Goal: Task Accomplishment & Management: Use online tool/utility

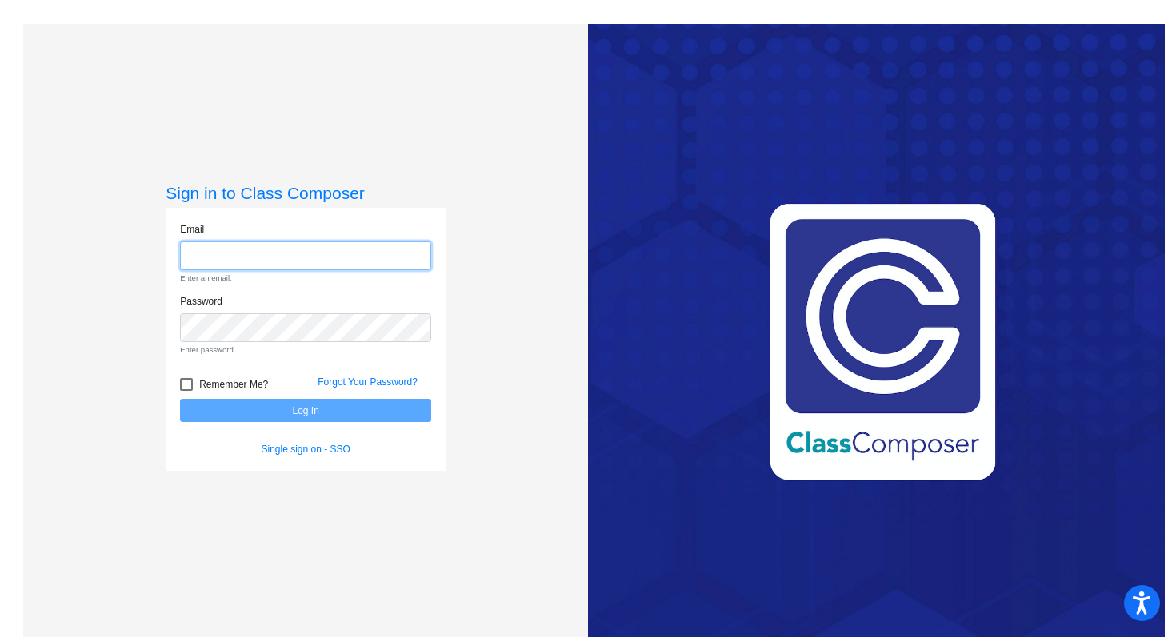
type input "[EMAIL_ADDRESS][DOMAIN_NAME]"
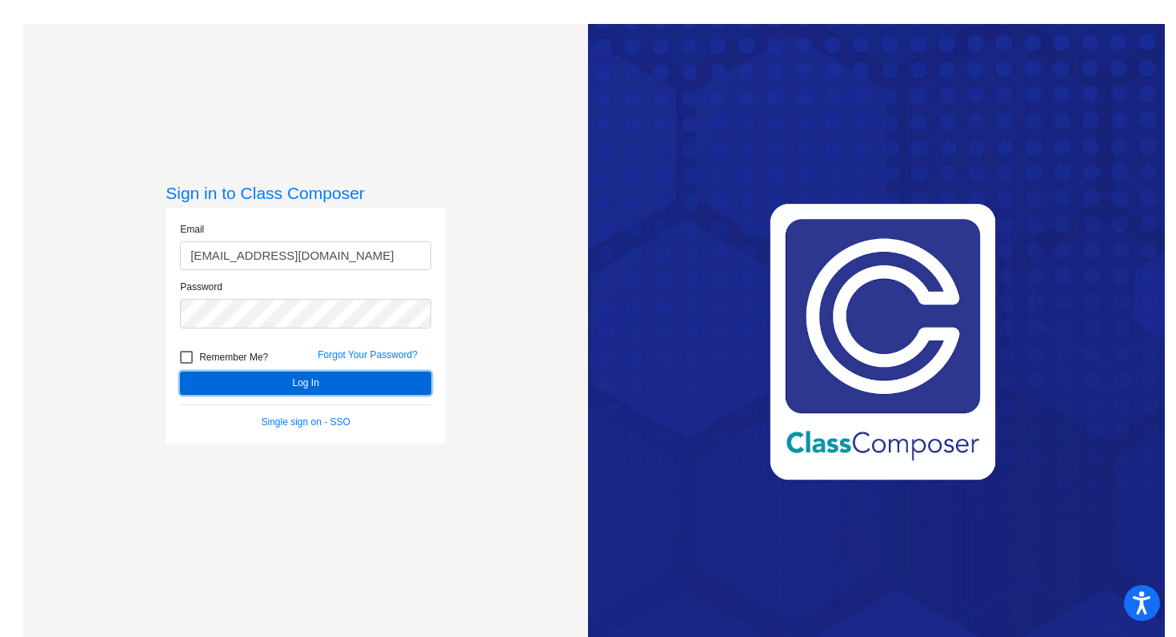
click at [317, 382] on button "Log In" at bounding box center [305, 383] width 251 height 23
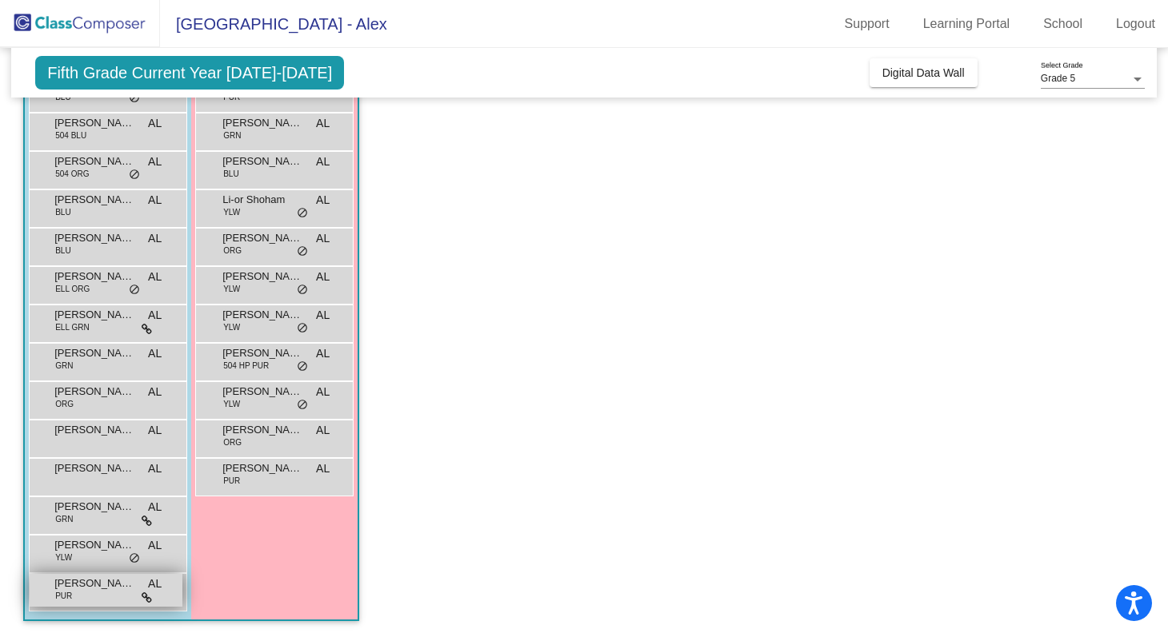
click at [109, 591] on div "[PERSON_NAME] PUR AL lock do_not_disturb_alt" at bounding box center [106, 590] width 153 height 33
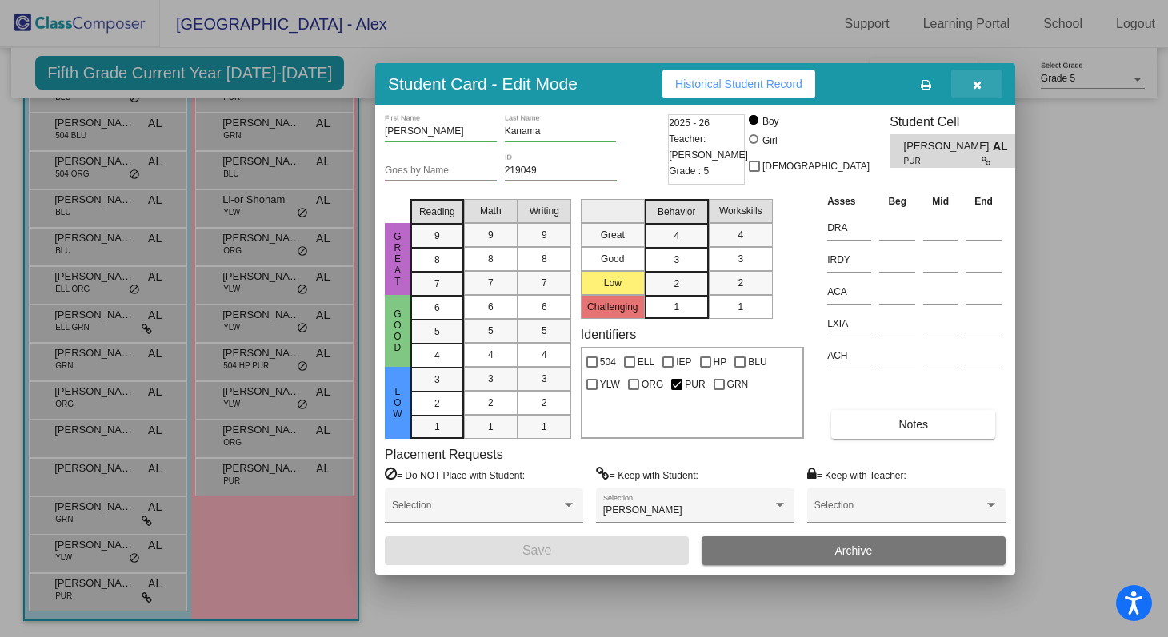
click at [986, 86] on button "button" at bounding box center [976, 84] width 51 height 29
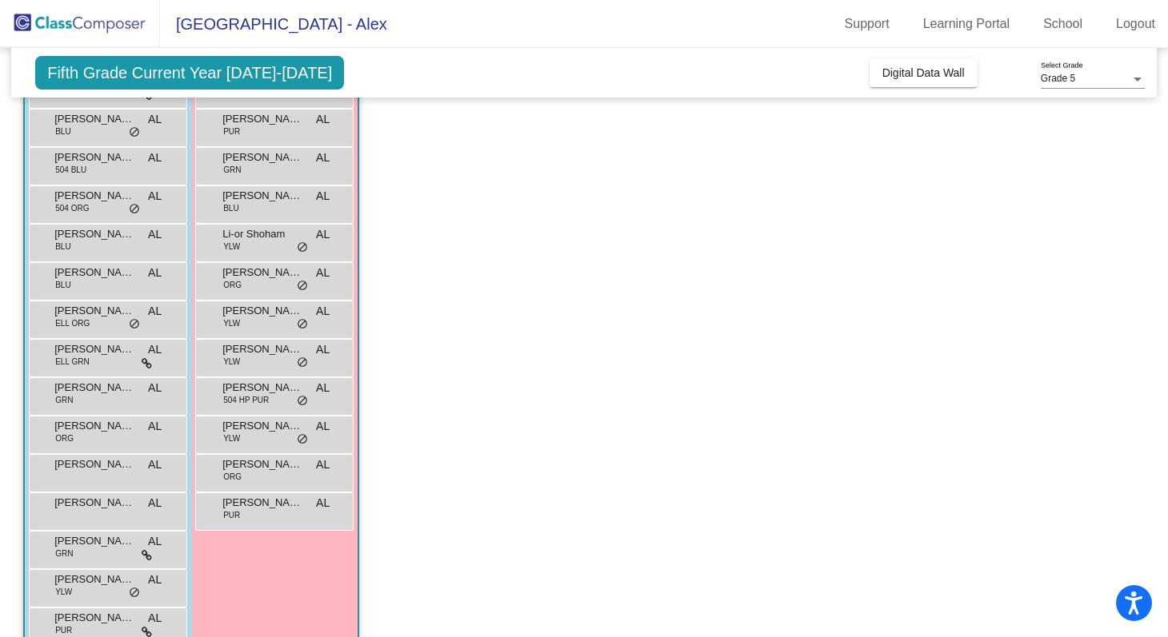
scroll to position [183, 0]
click at [274, 515] on div "[PERSON_NAME] PUR AL lock do_not_disturb_alt" at bounding box center [274, 512] width 153 height 33
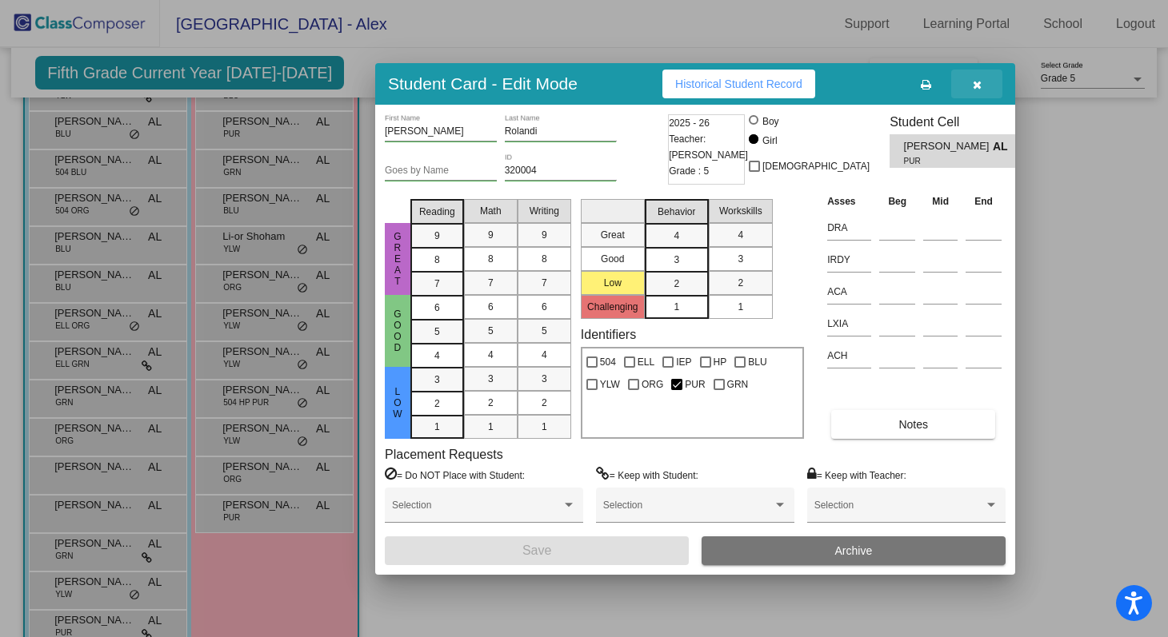
click at [982, 83] on button "button" at bounding box center [976, 84] width 51 height 29
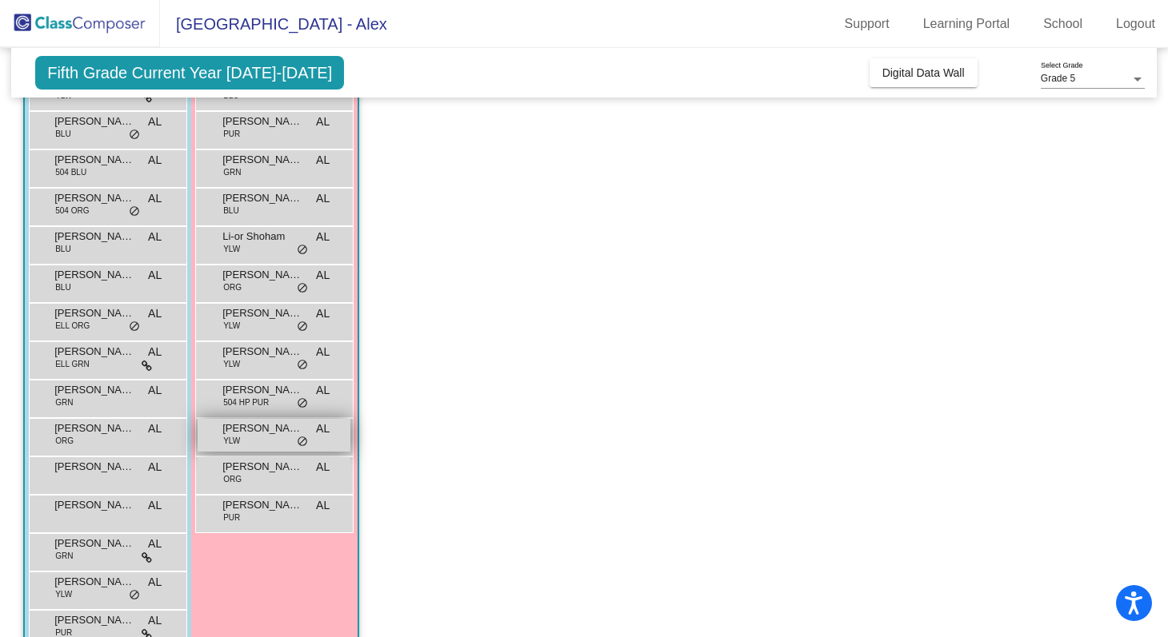
click at [290, 434] on span "Roya Tavana" at bounding box center [262, 429] width 80 height 16
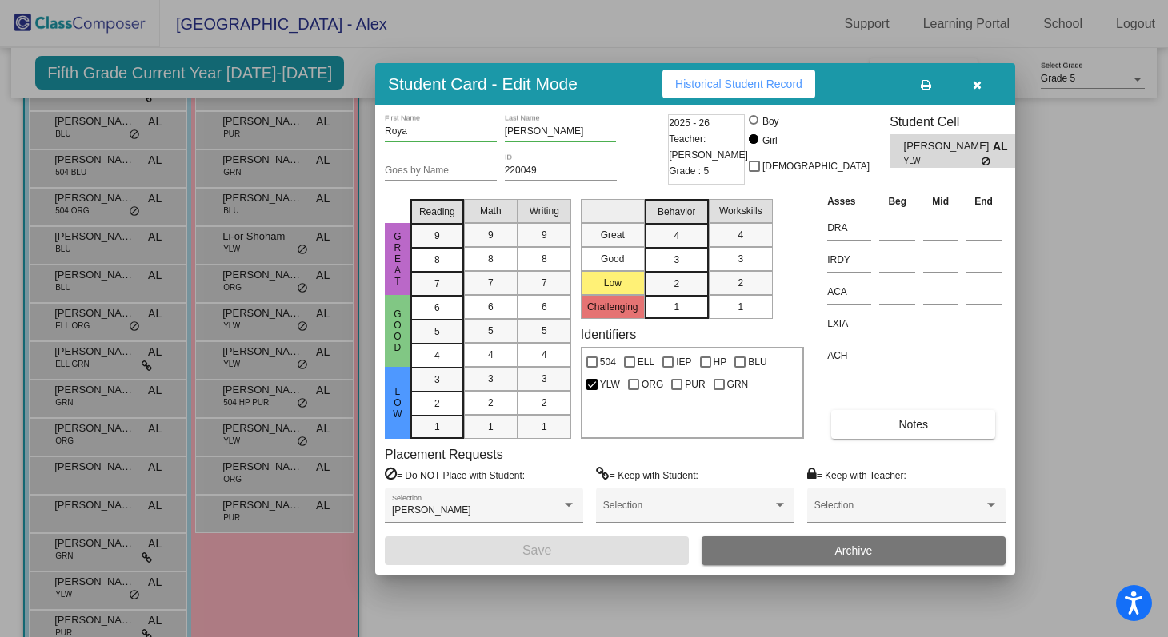
click at [980, 89] on icon "button" at bounding box center [977, 84] width 9 height 11
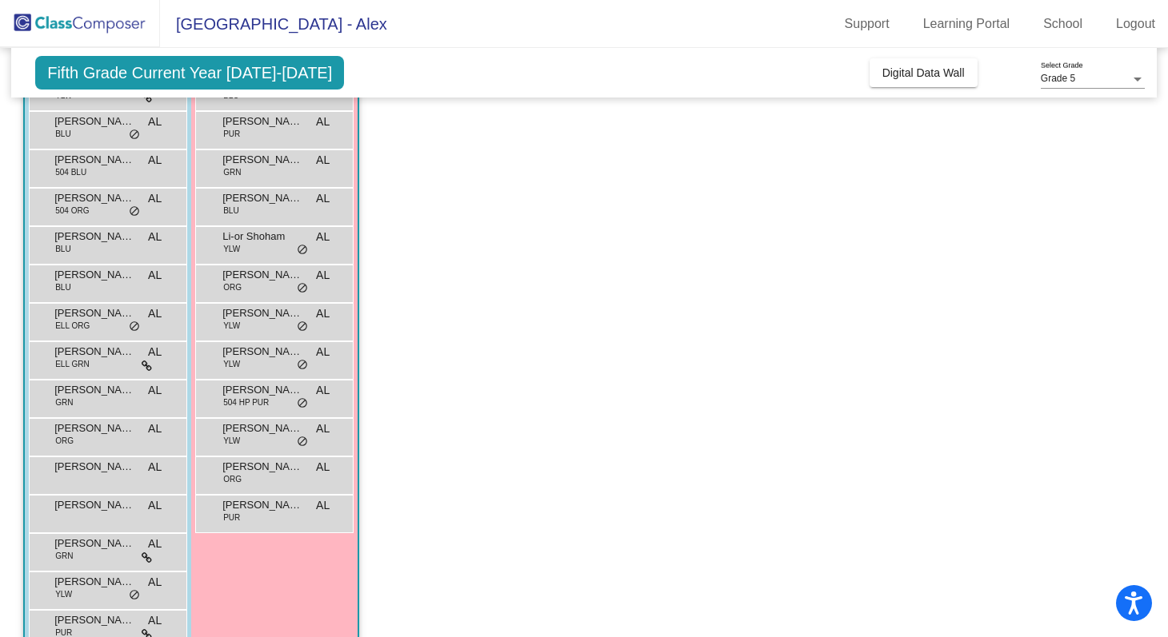
click at [274, 414] on div "Miriam Schlafman 504 HP PUR AL lock do_not_disturb_alt" at bounding box center [274, 399] width 158 height 38
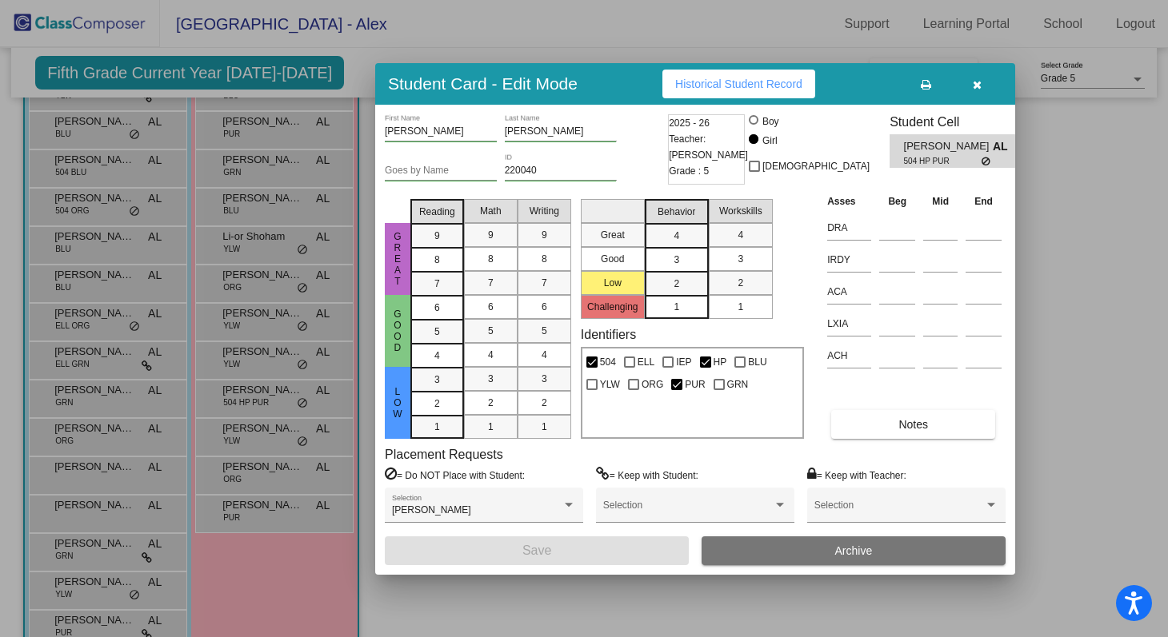
click at [977, 89] on icon "button" at bounding box center [977, 84] width 9 height 11
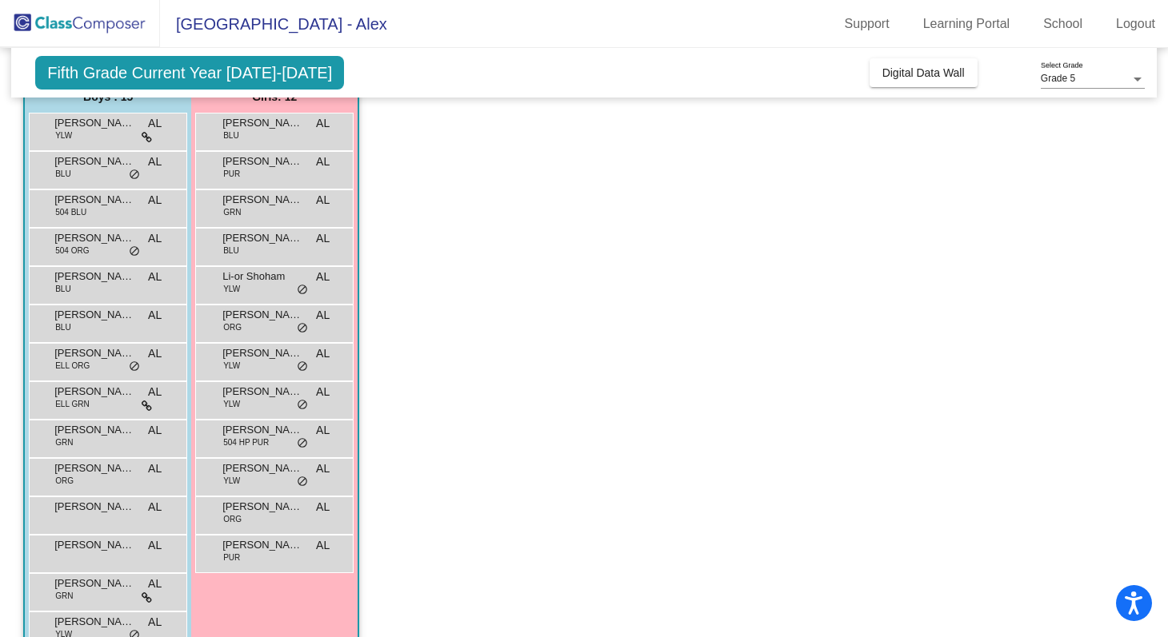
scroll to position [149, 0]
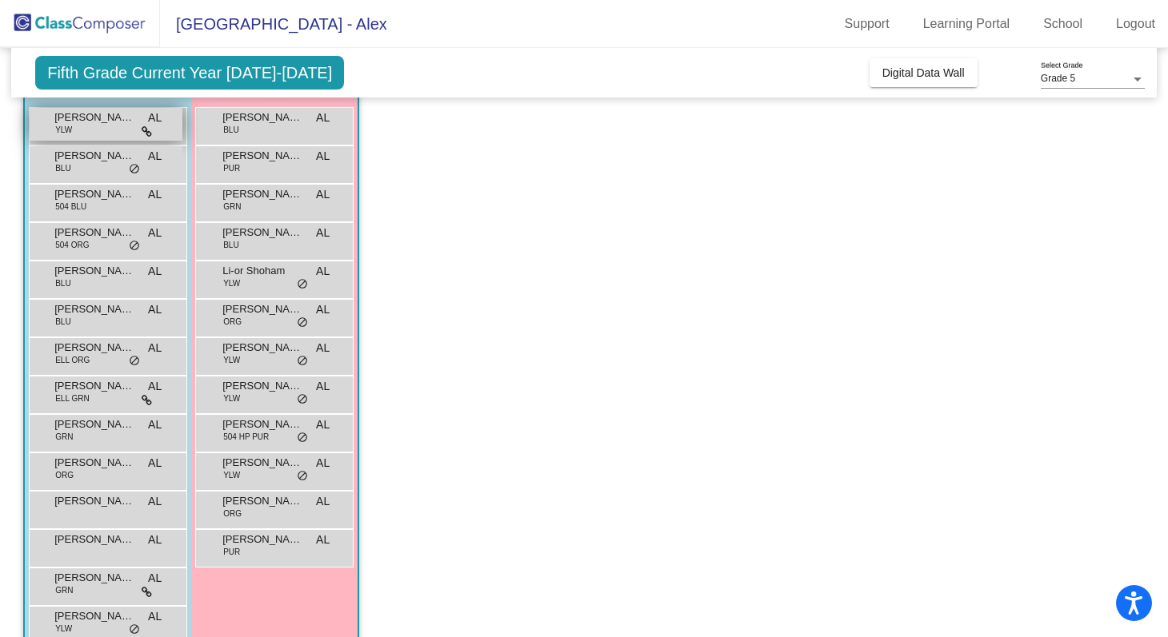
click at [142, 134] on icon at bounding box center [147, 131] width 10 height 11
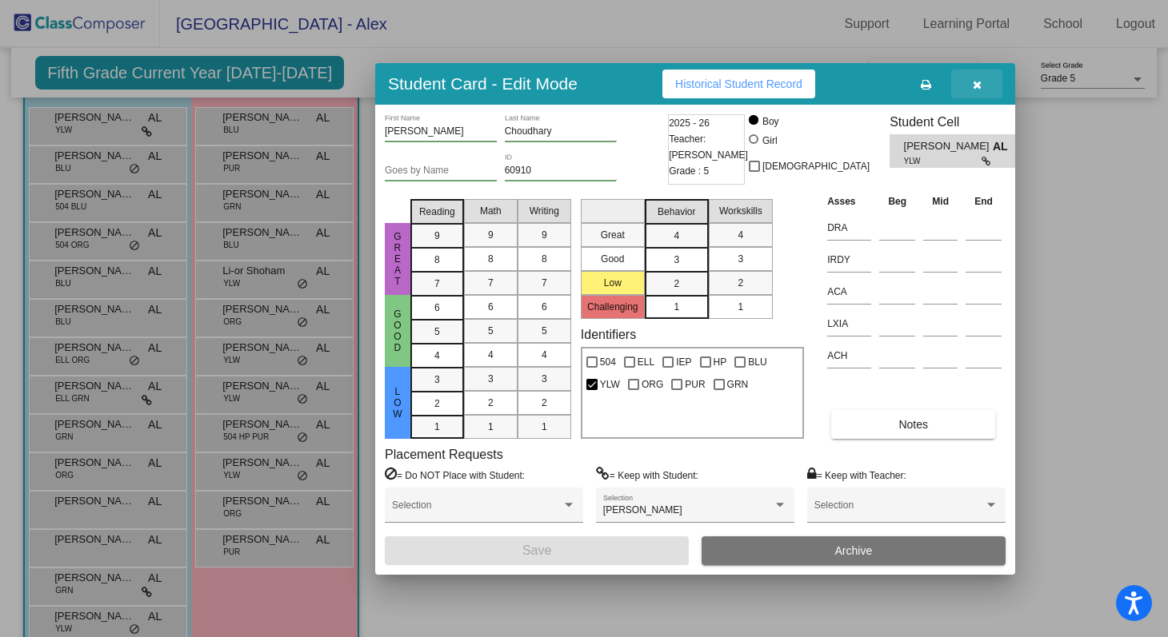
click at [981, 86] on button "button" at bounding box center [976, 84] width 51 height 29
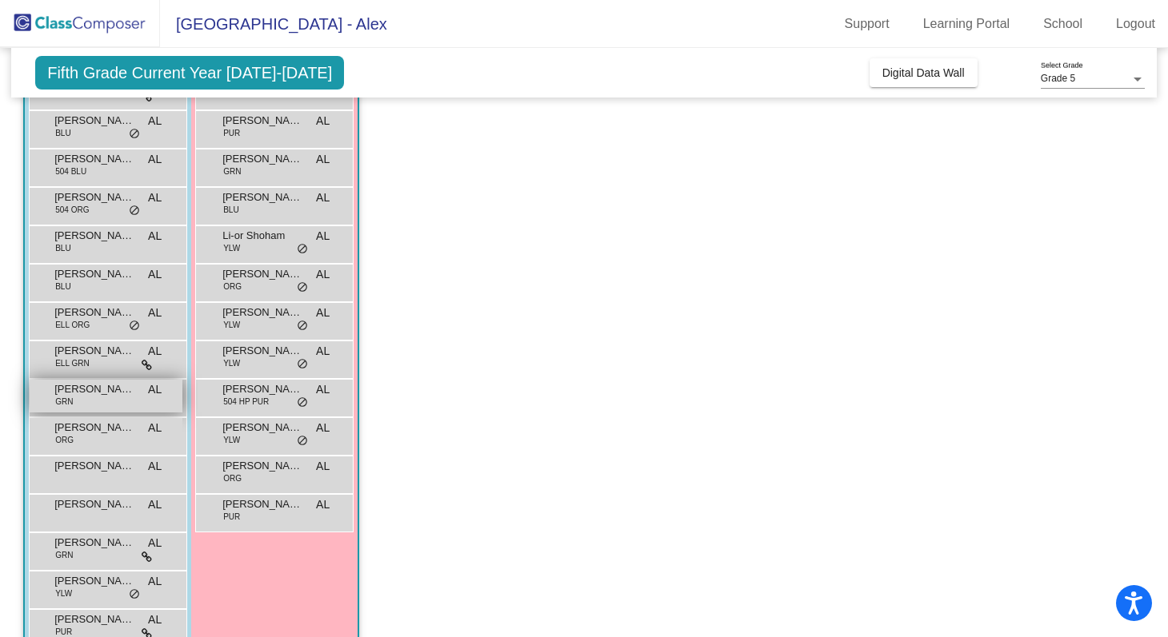
scroll to position [220, 0]
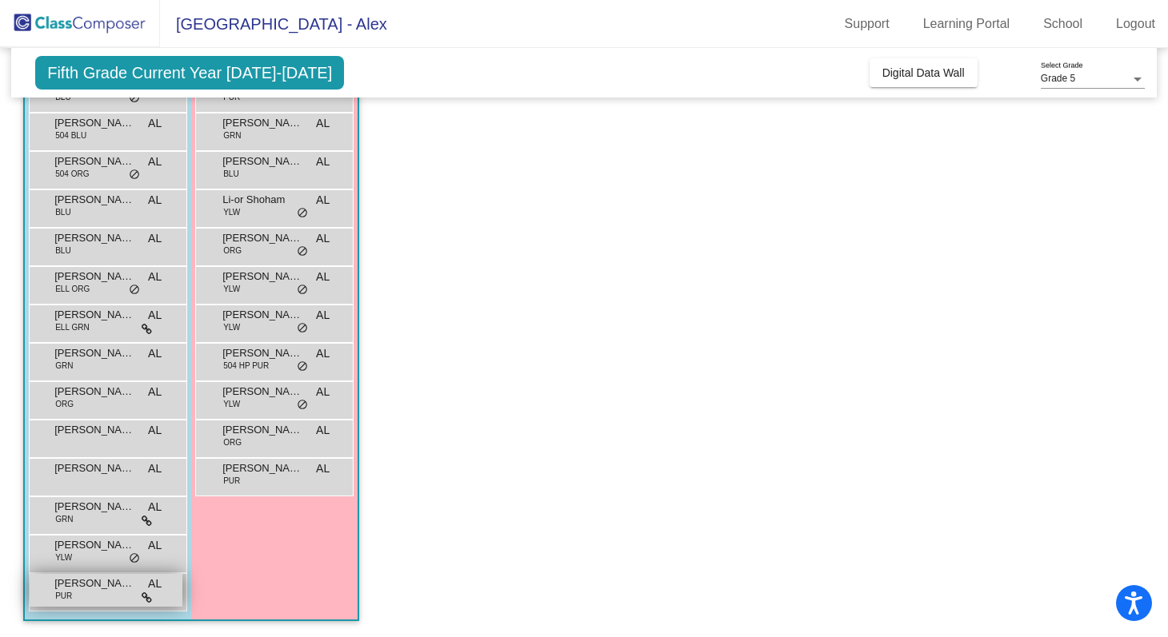
click at [115, 593] on div "Zane Kanama PUR AL lock do_not_disturb_alt" at bounding box center [106, 590] width 153 height 33
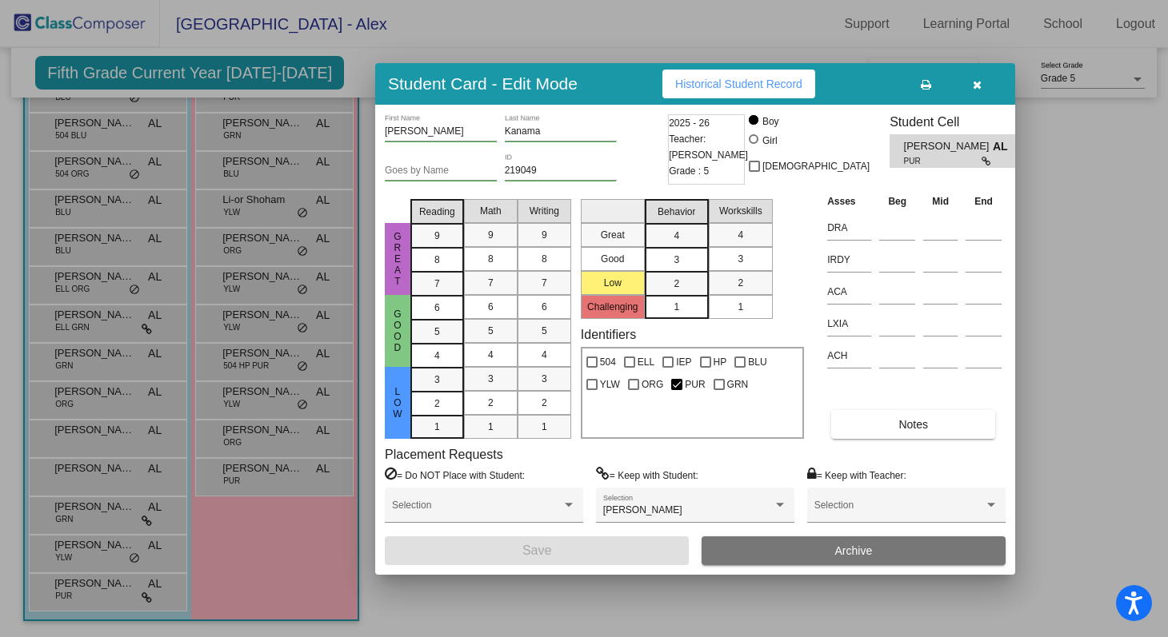
click at [977, 82] on icon "button" at bounding box center [977, 84] width 9 height 11
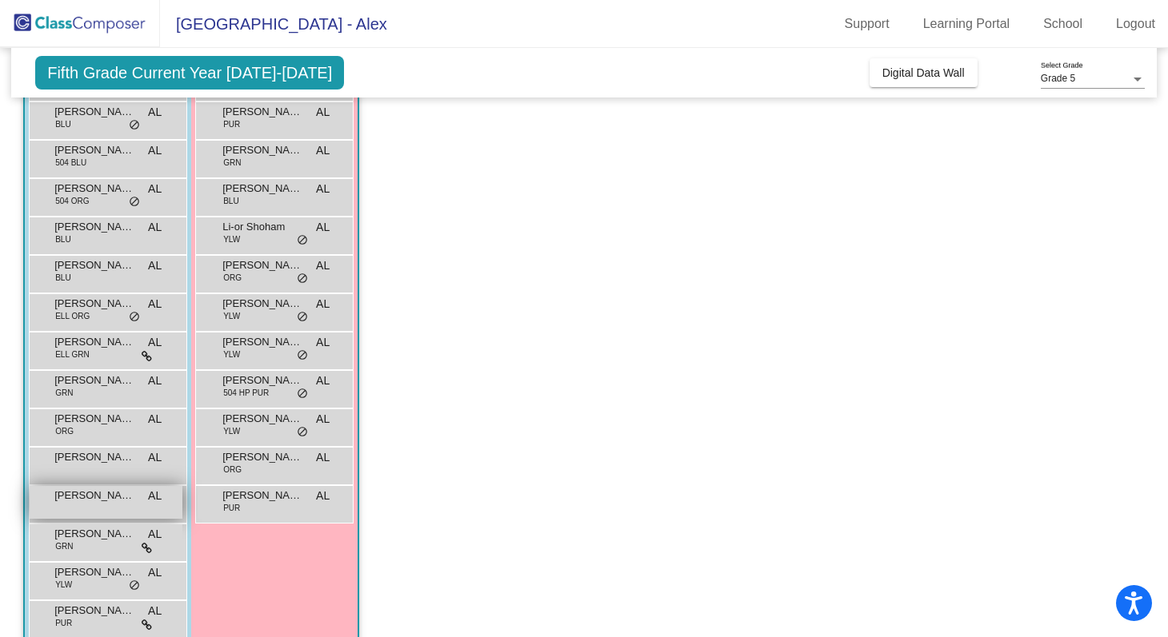
scroll to position [186, 0]
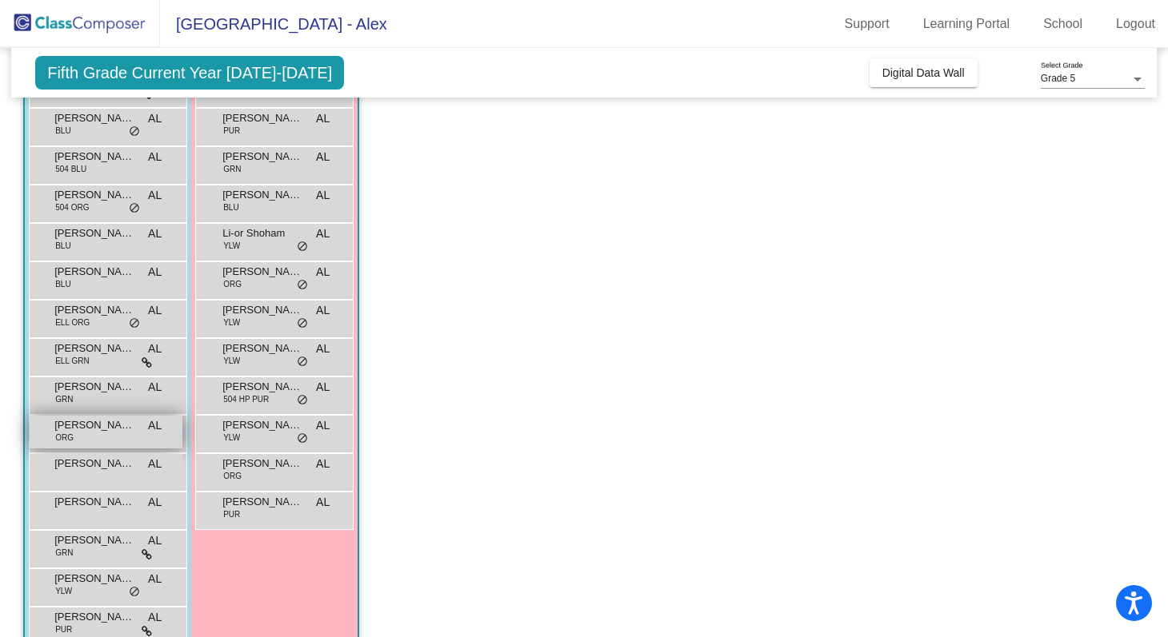
click at [122, 444] on div "Jayren Hsu ORG AL lock do_not_disturb_alt" at bounding box center [106, 432] width 153 height 33
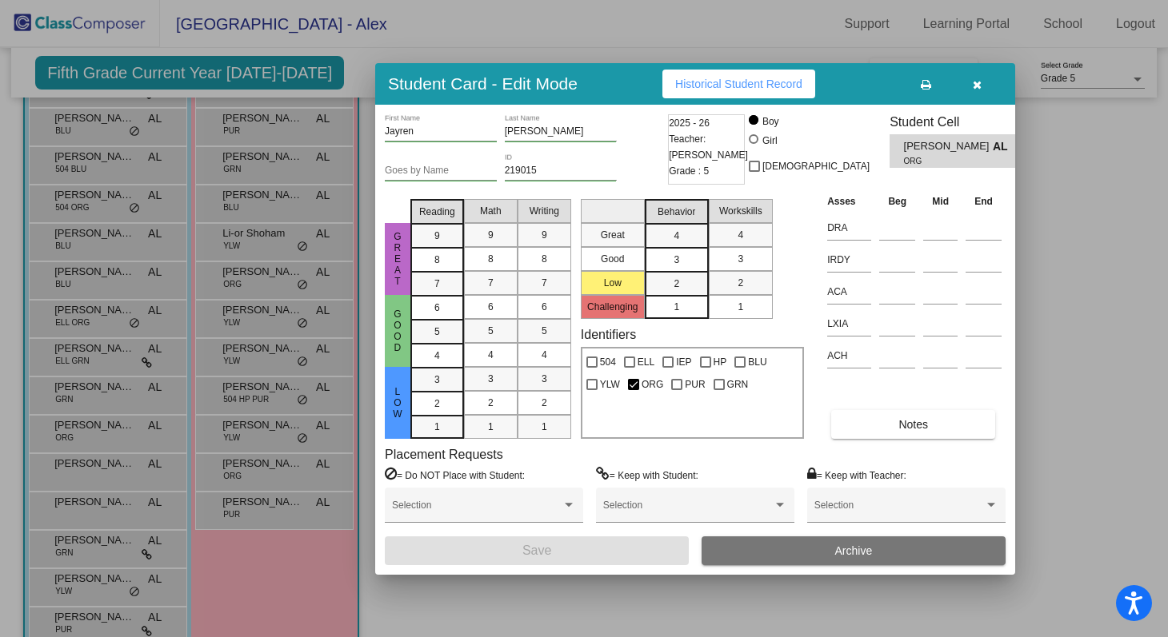
click at [978, 84] on icon "button" at bounding box center [977, 84] width 9 height 11
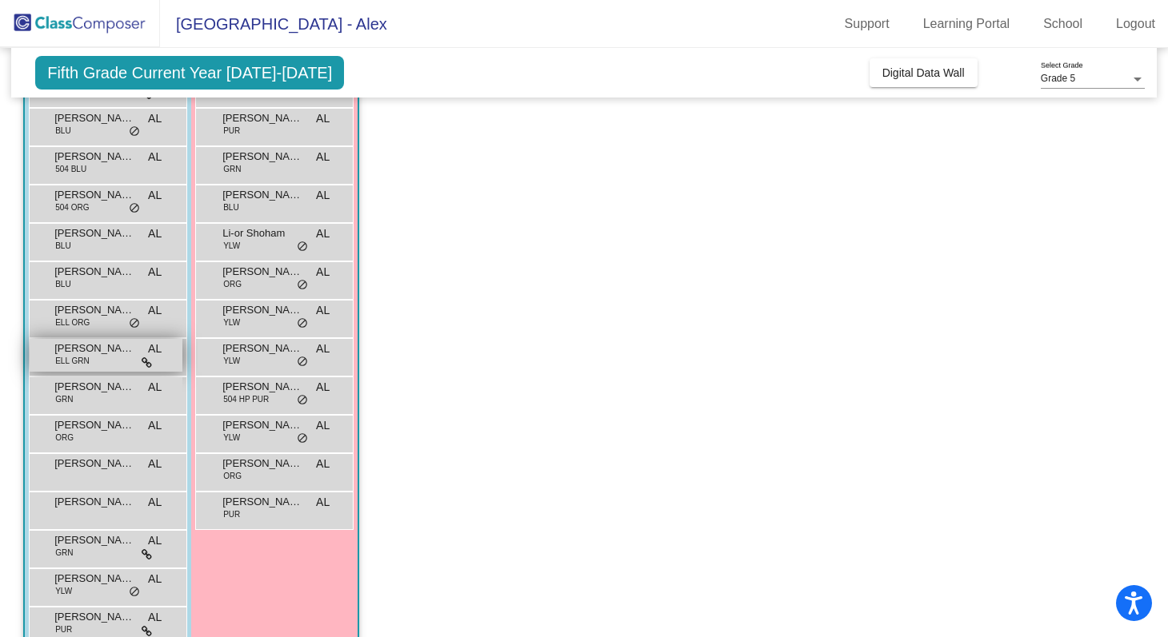
click at [124, 365] on div "Jaime Valencia ELL GRN AL lock do_not_disturb_alt" at bounding box center [106, 355] width 153 height 33
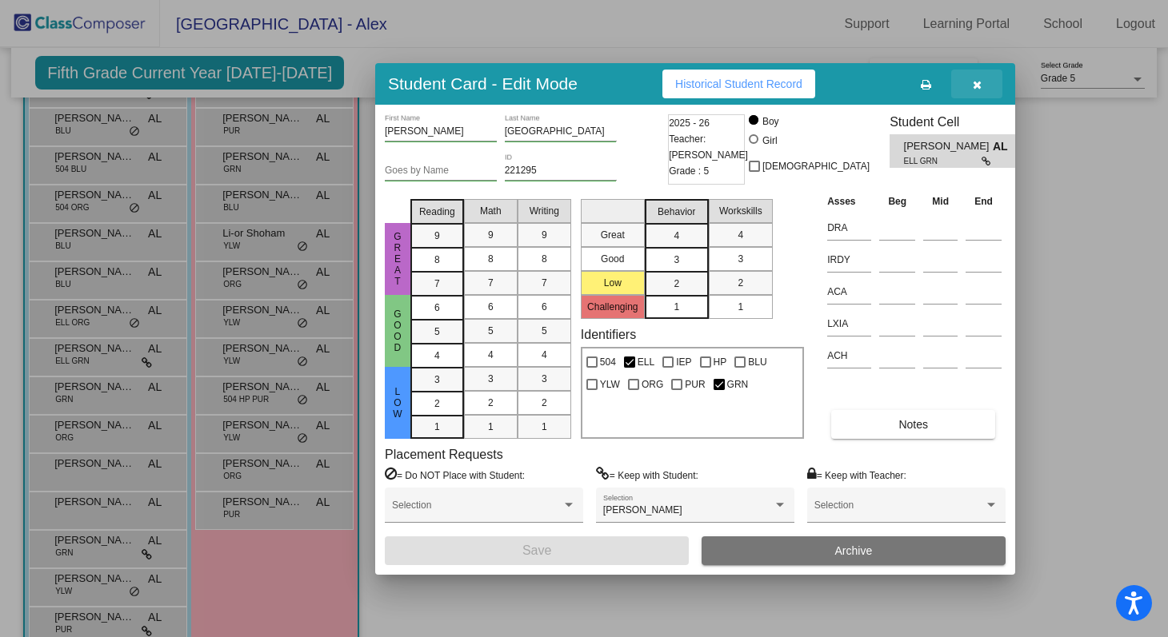
click at [981, 88] on button "button" at bounding box center [976, 84] width 51 height 29
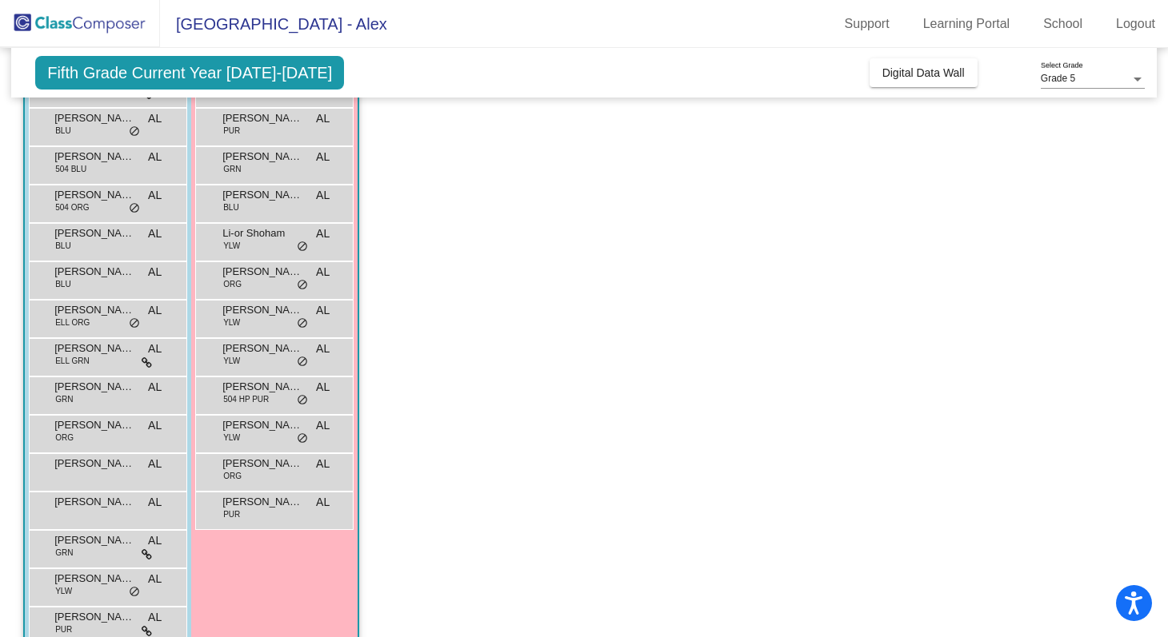
scroll to position [0, 0]
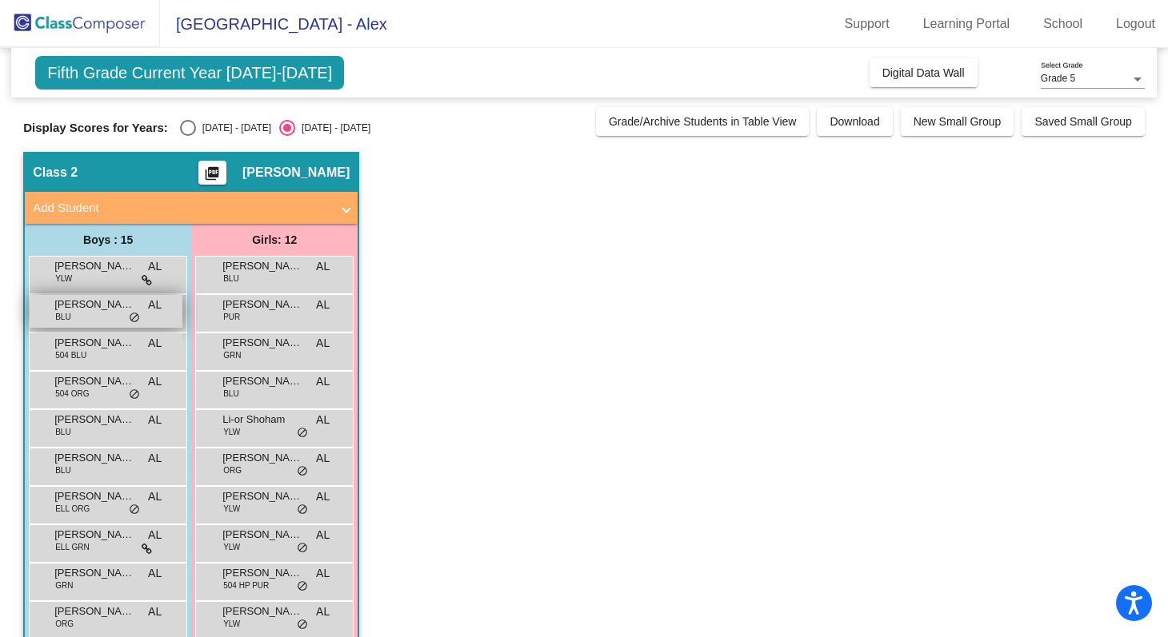
click at [138, 318] on span "do_not_disturb_alt" at bounding box center [134, 318] width 11 height 13
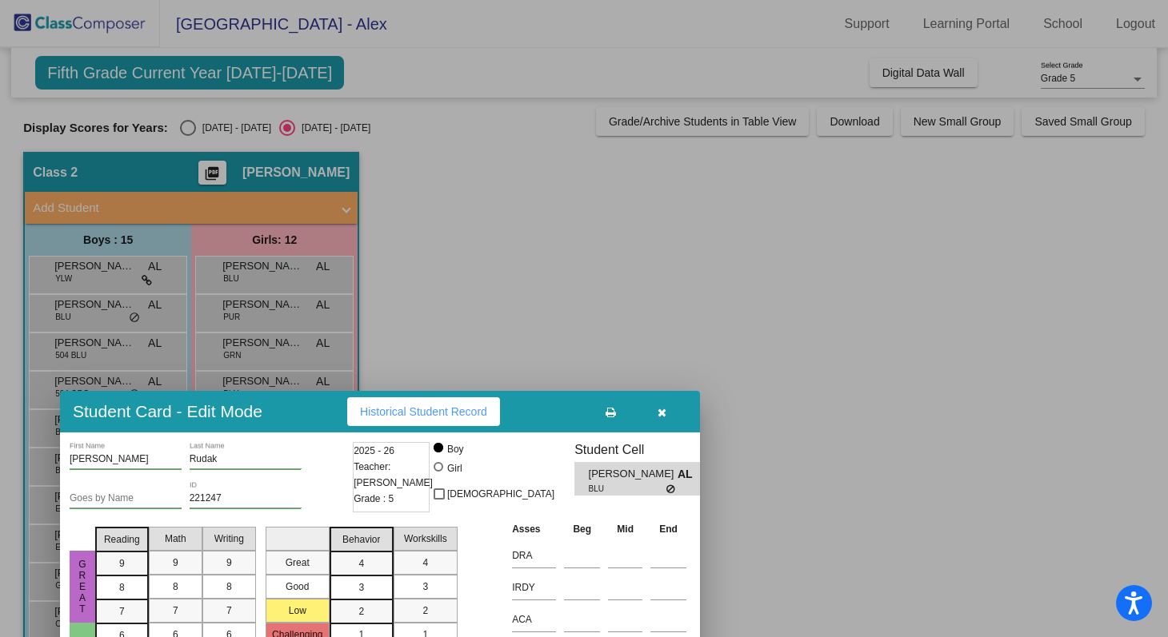
drag, startPoint x: 981, startPoint y: 86, endPoint x: 657, endPoint y: 425, distance: 467.8
click at [657, 425] on button "button" at bounding box center [661, 412] width 51 height 29
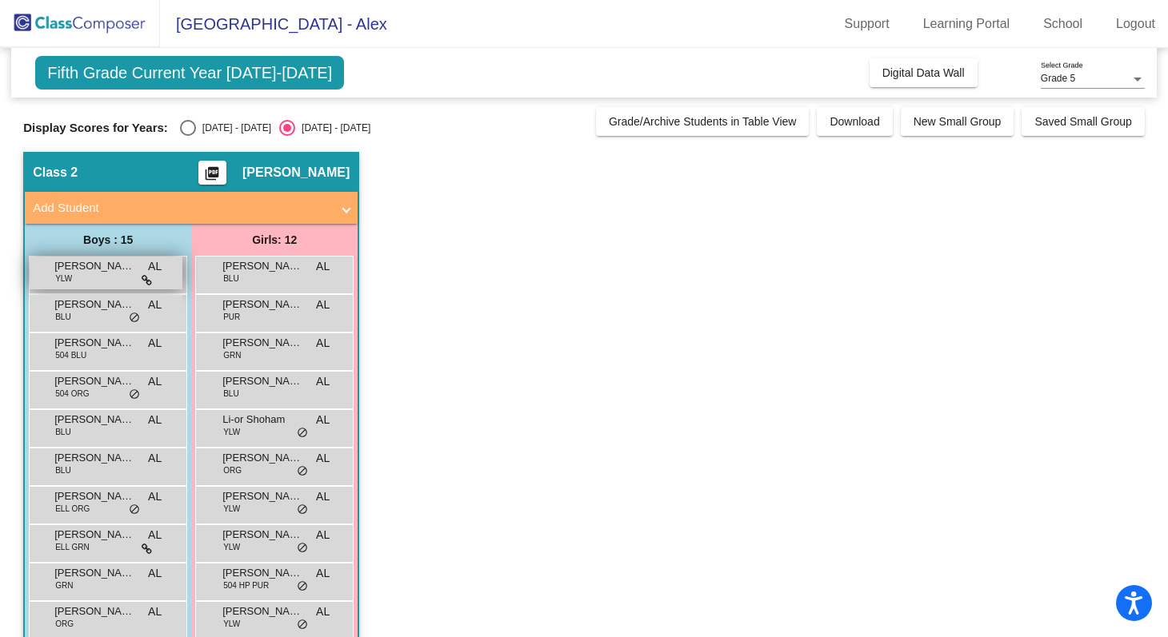
click at [119, 275] on div "Avyay Choudhary YLW AL lock do_not_disturb_alt" at bounding box center [106, 273] width 153 height 33
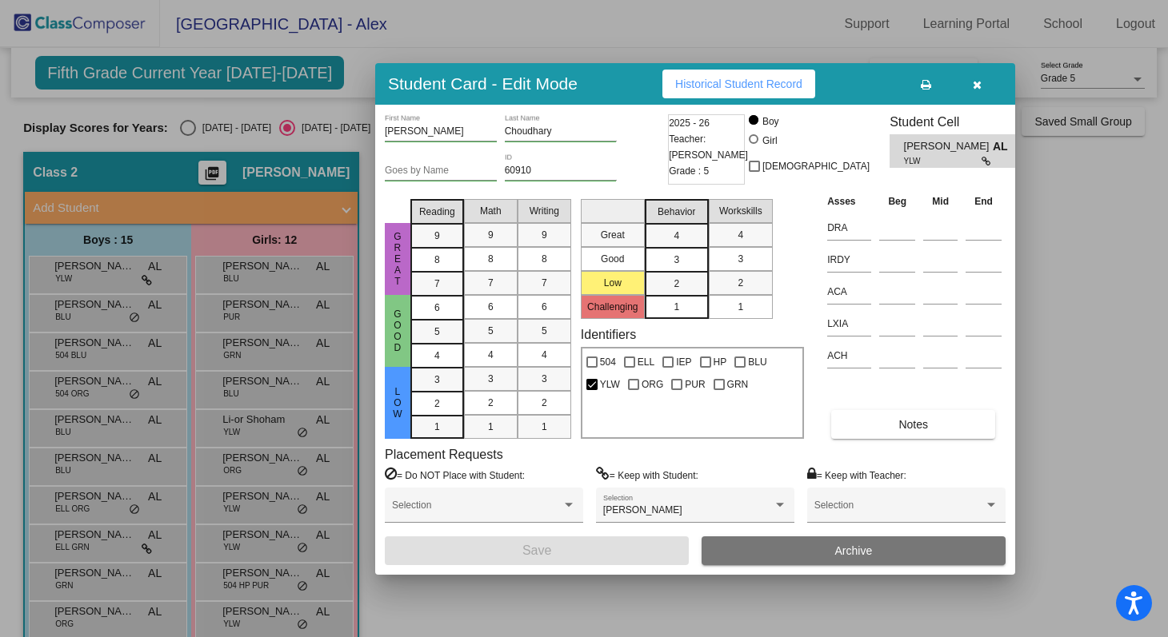
click at [984, 82] on button "button" at bounding box center [976, 84] width 51 height 29
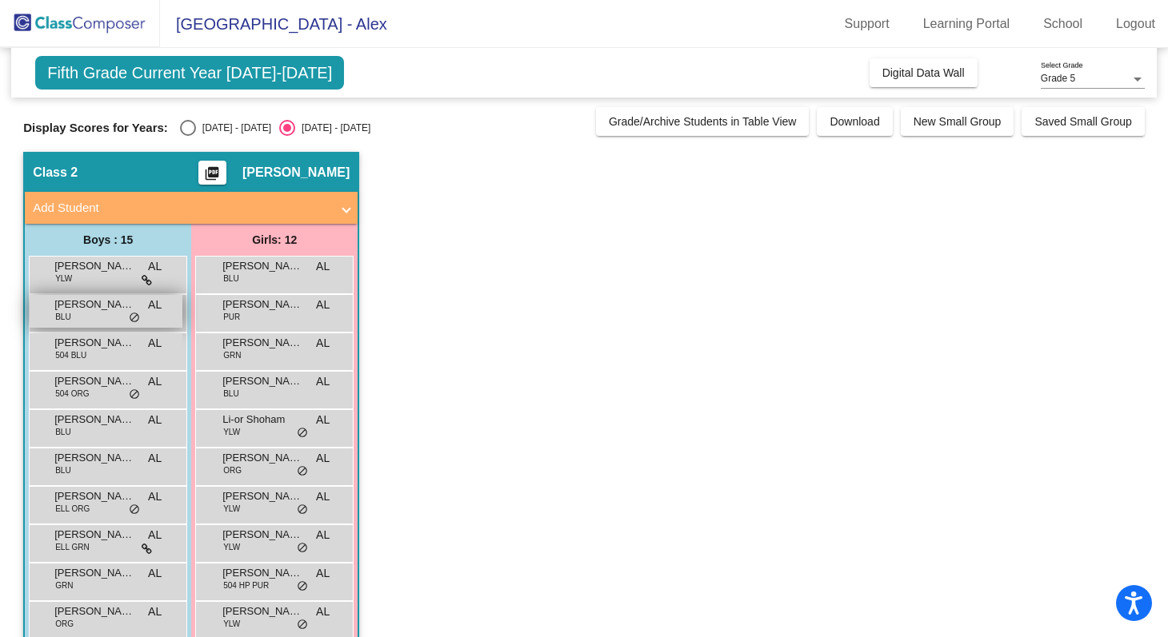
click at [123, 317] on div "Cameron Rudak BLU AL lock do_not_disturb_alt" at bounding box center [106, 311] width 153 height 33
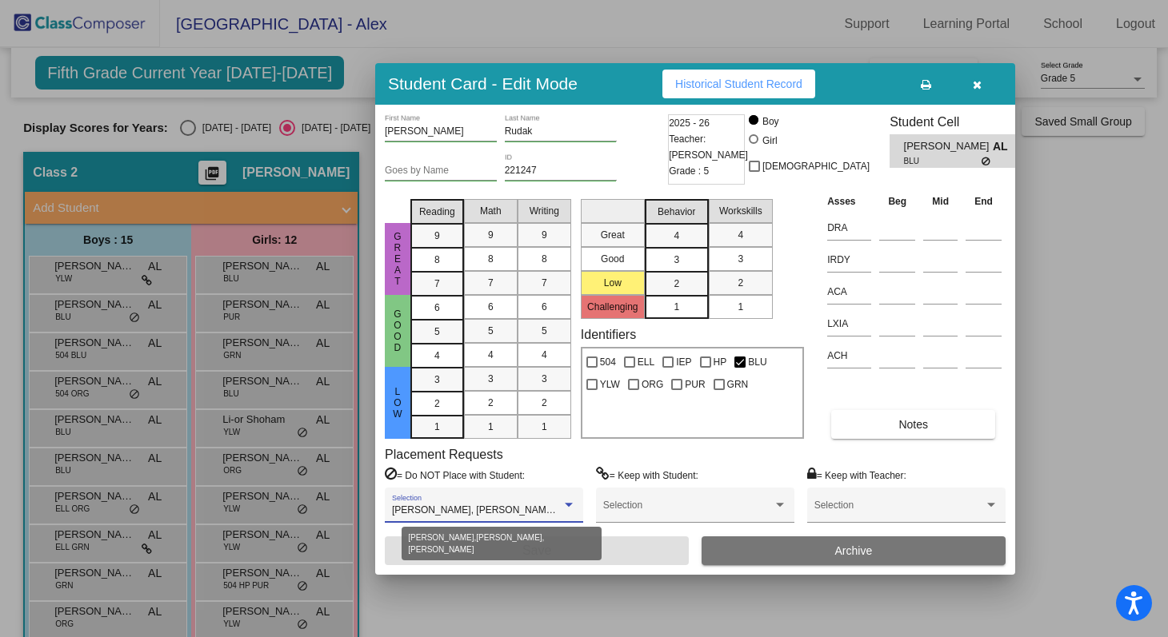
click at [507, 515] on span "Cassius Leaverton, Dean Drew, Parker Rath" at bounding box center [515, 510] width 247 height 11
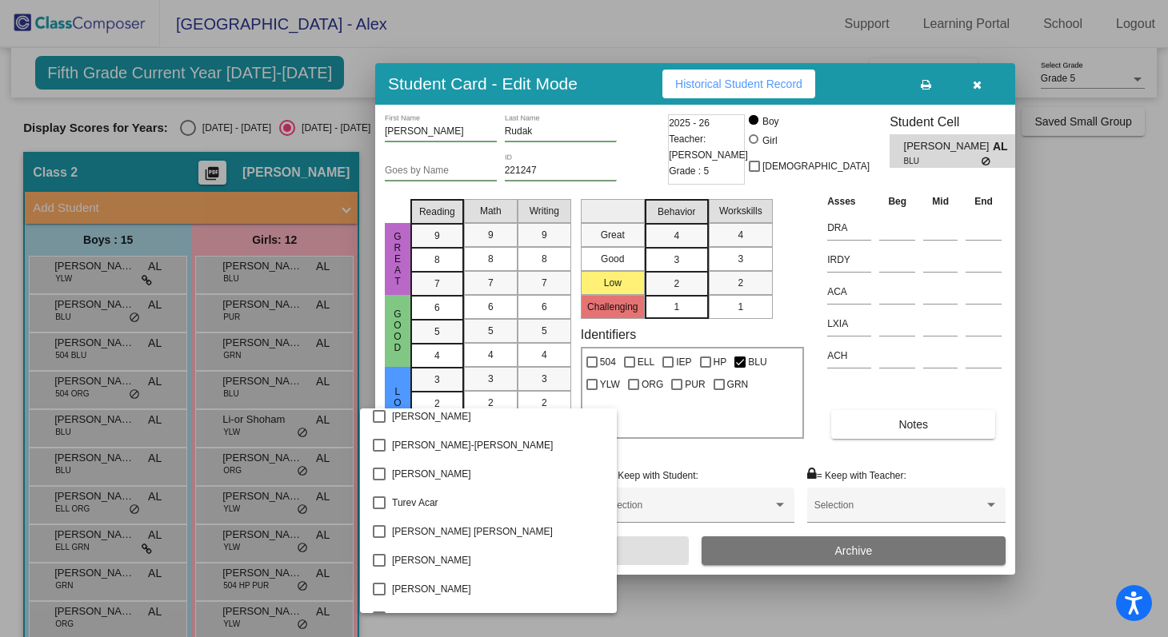
scroll to position [2934, 0]
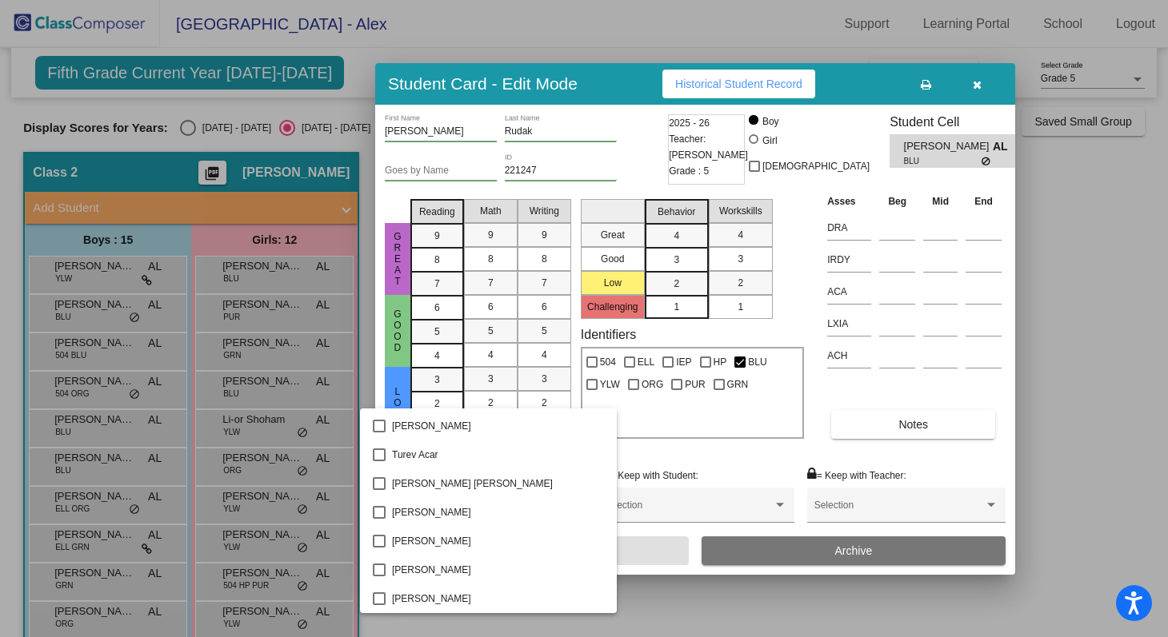
click at [1032, 342] on div at bounding box center [584, 318] width 1168 height 637
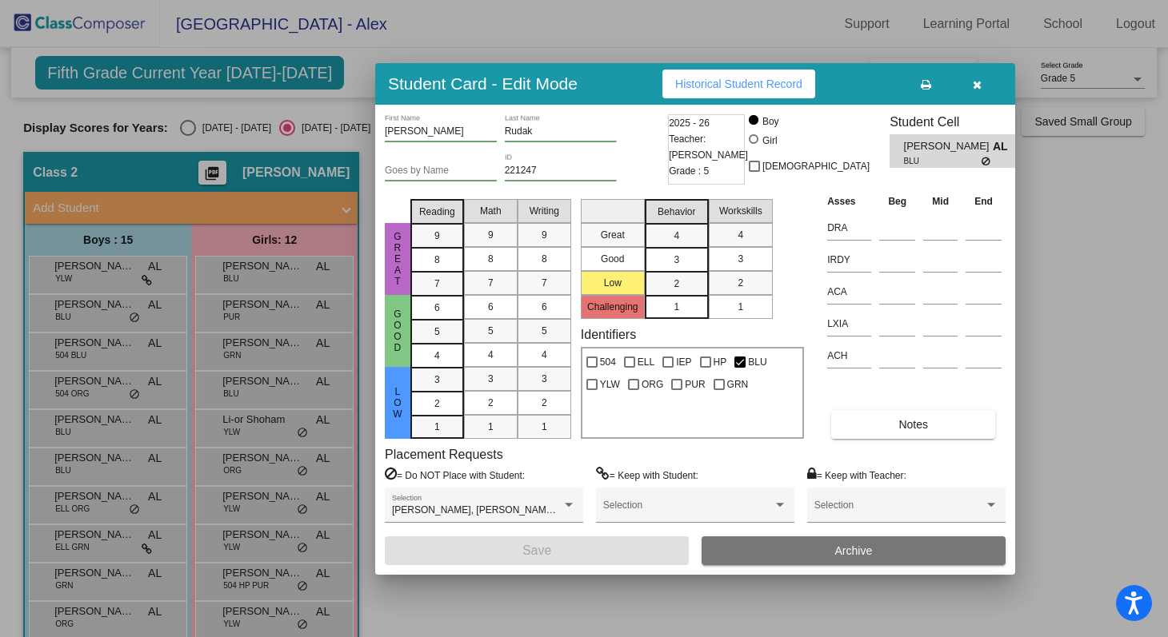
click at [976, 87] on icon "button" at bounding box center [977, 84] width 9 height 11
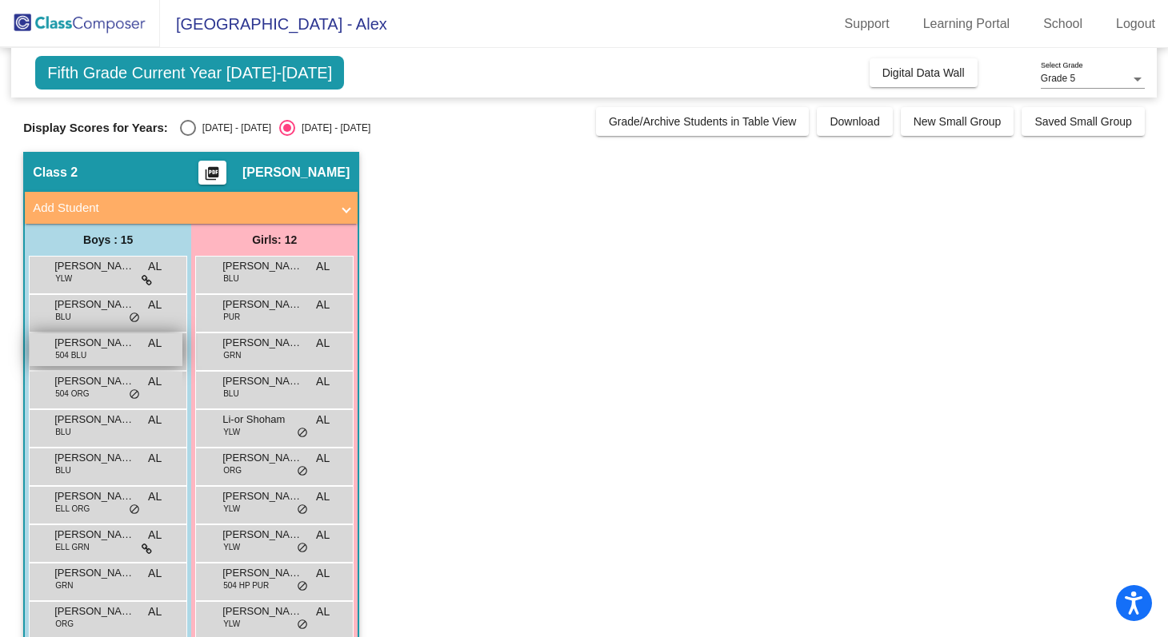
click at [131, 363] on div "Daniel Zadeh 504 BLU AL lock do_not_disturb_alt" at bounding box center [106, 350] width 153 height 33
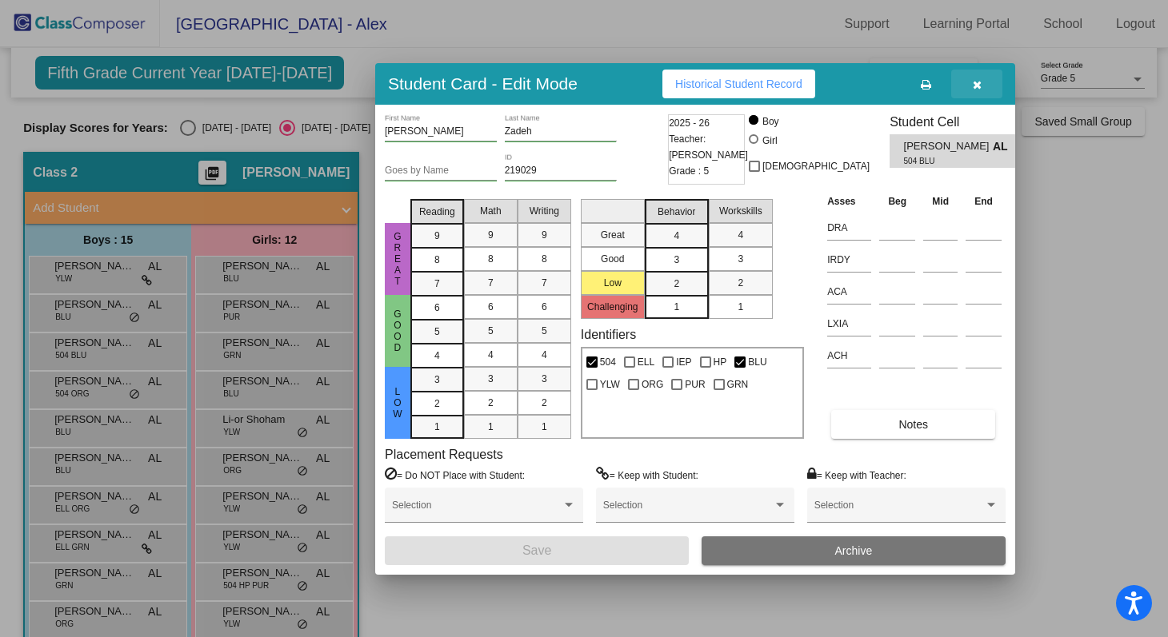
click at [970, 85] on button "button" at bounding box center [976, 84] width 51 height 29
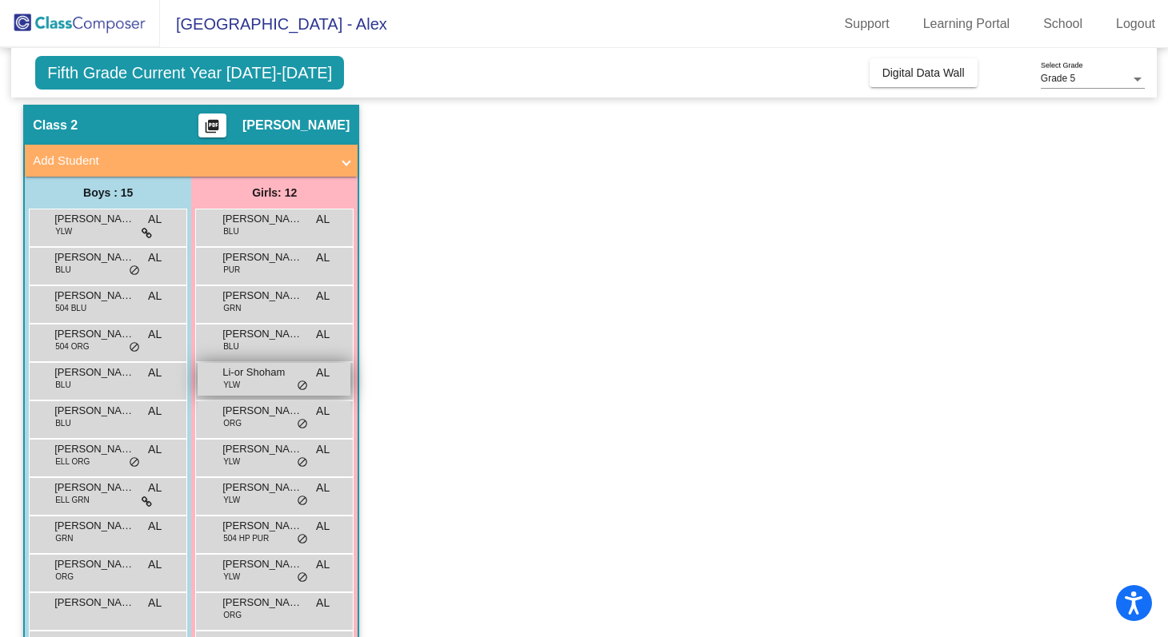
scroll to position [50, 0]
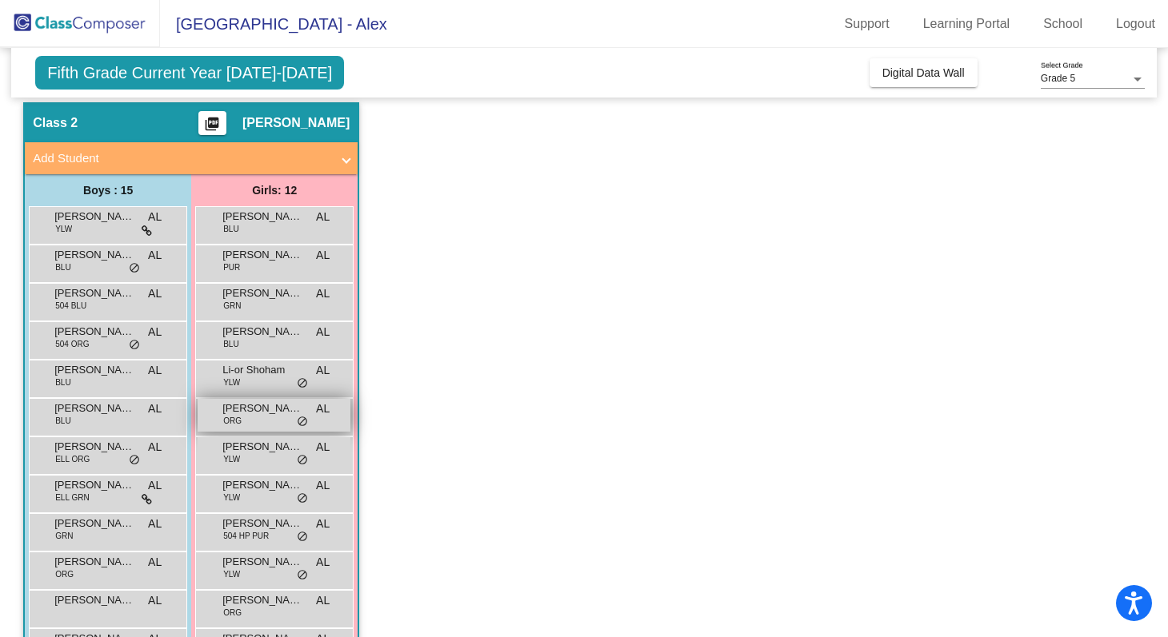
click at [293, 420] on div "Maely Chen ORG AL lock do_not_disturb_alt" at bounding box center [274, 415] width 153 height 33
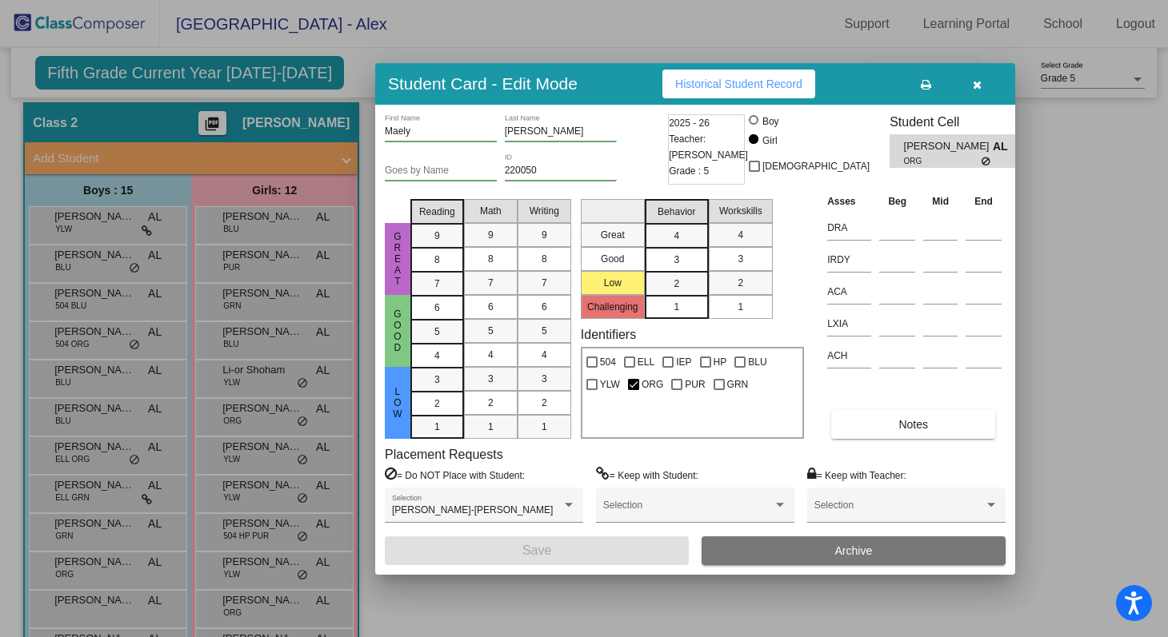
click at [975, 85] on icon "button" at bounding box center [977, 84] width 9 height 11
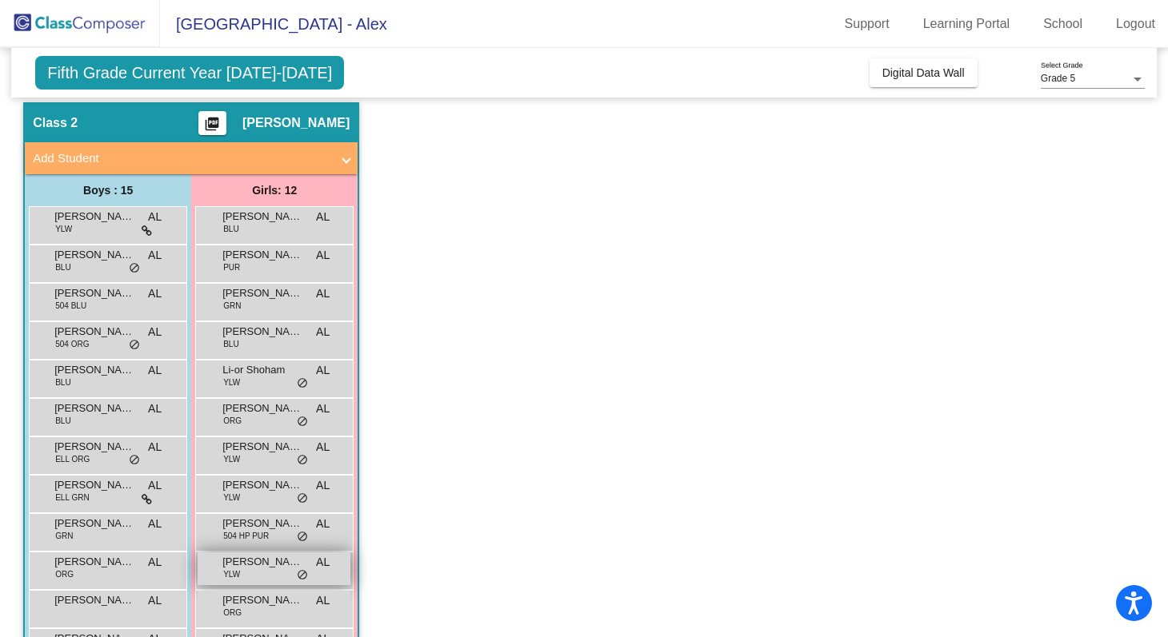
click at [317, 561] on span "AL" at bounding box center [323, 562] width 14 height 17
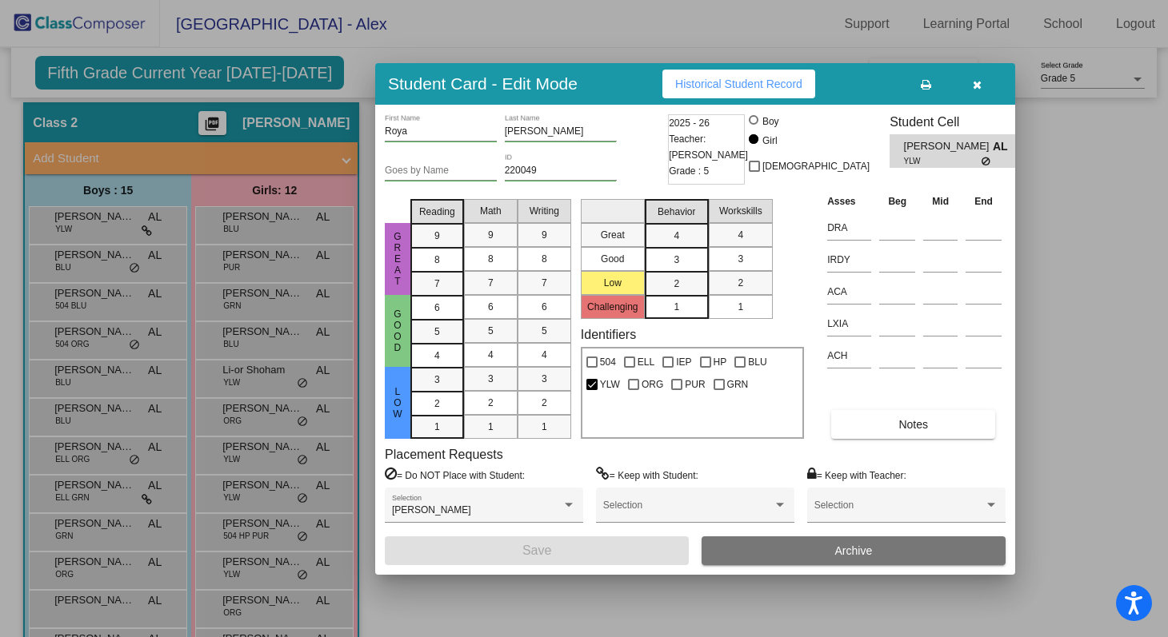
click at [977, 81] on icon "button" at bounding box center [977, 84] width 9 height 11
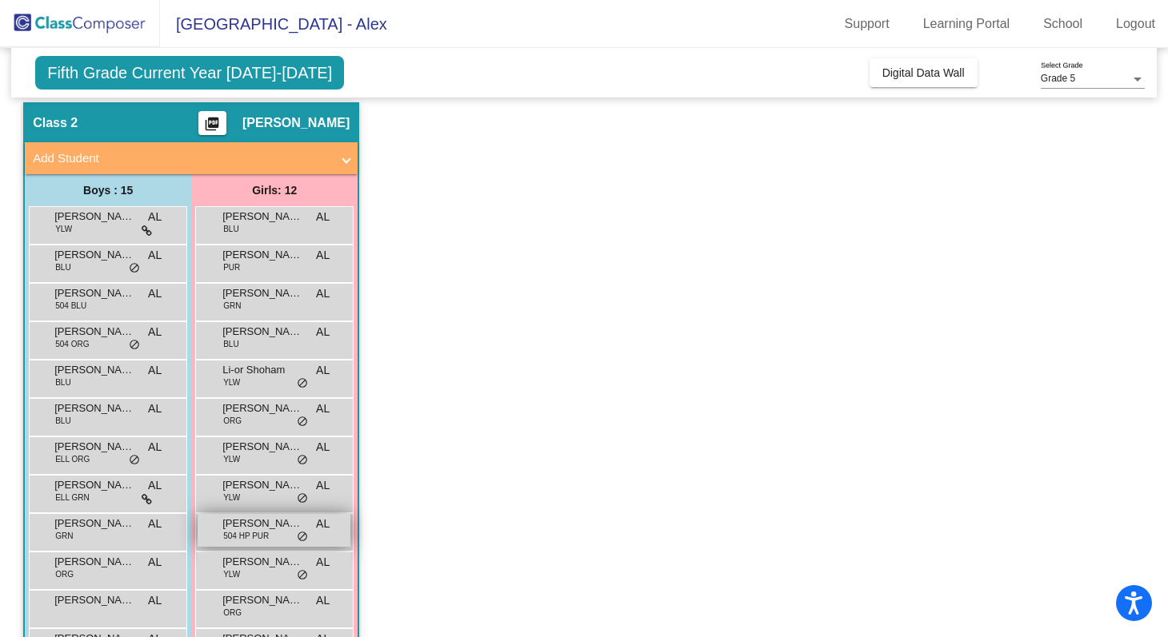
click at [318, 529] on span "AL" at bounding box center [323, 524] width 14 height 17
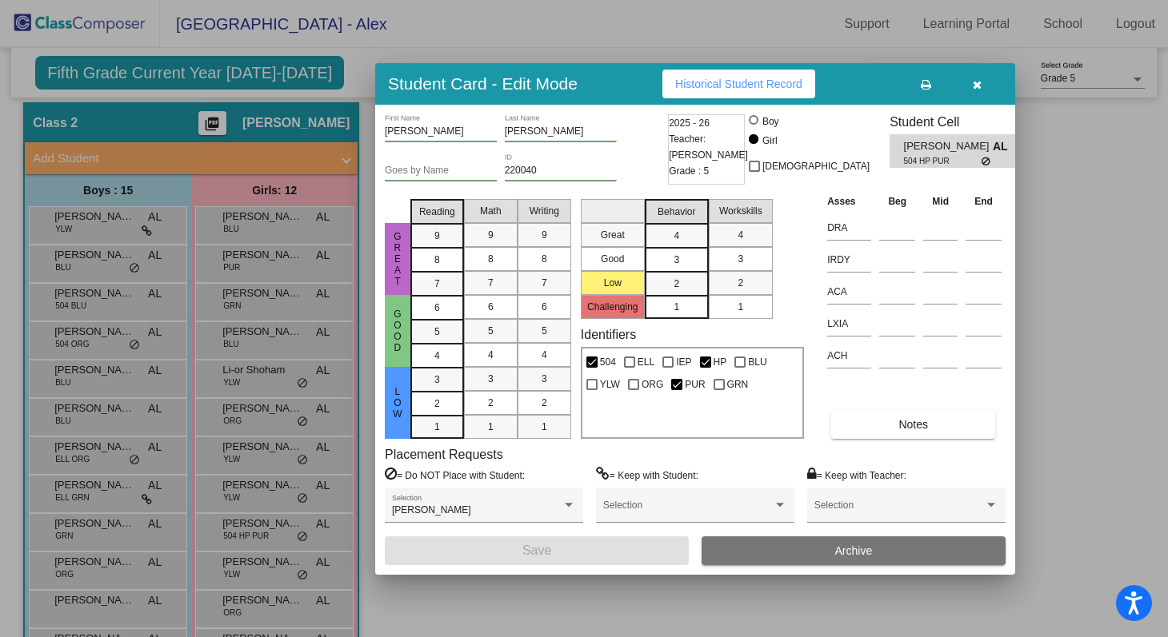
click at [981, 94] on button "button" at bounding box center [976, 84] width 51 height 29
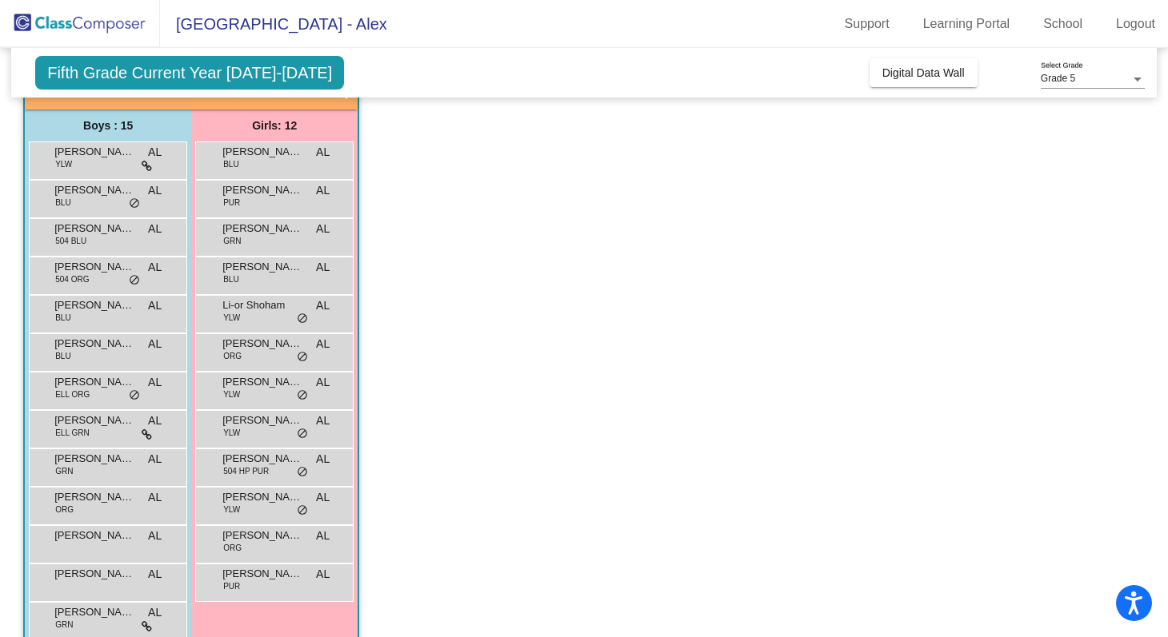
scroll to position [117, 0]
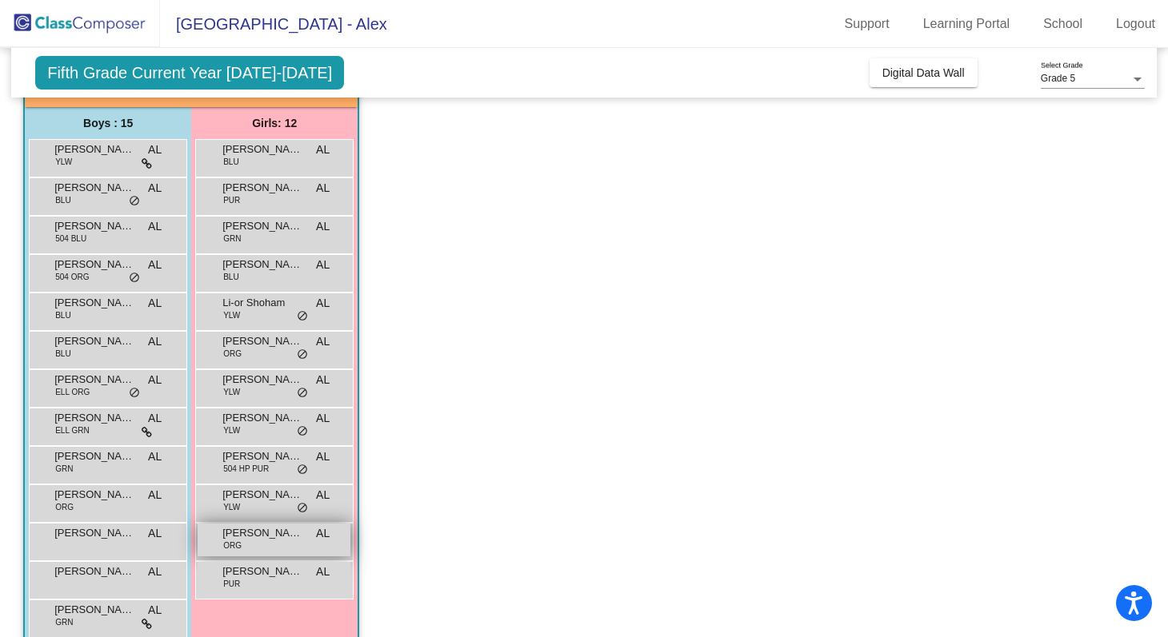
click at [310, 546] on div "Savannah Leigh ORG AL lock do_not_disturb_alt" at bounding box center [274, 540] width 153 height 33
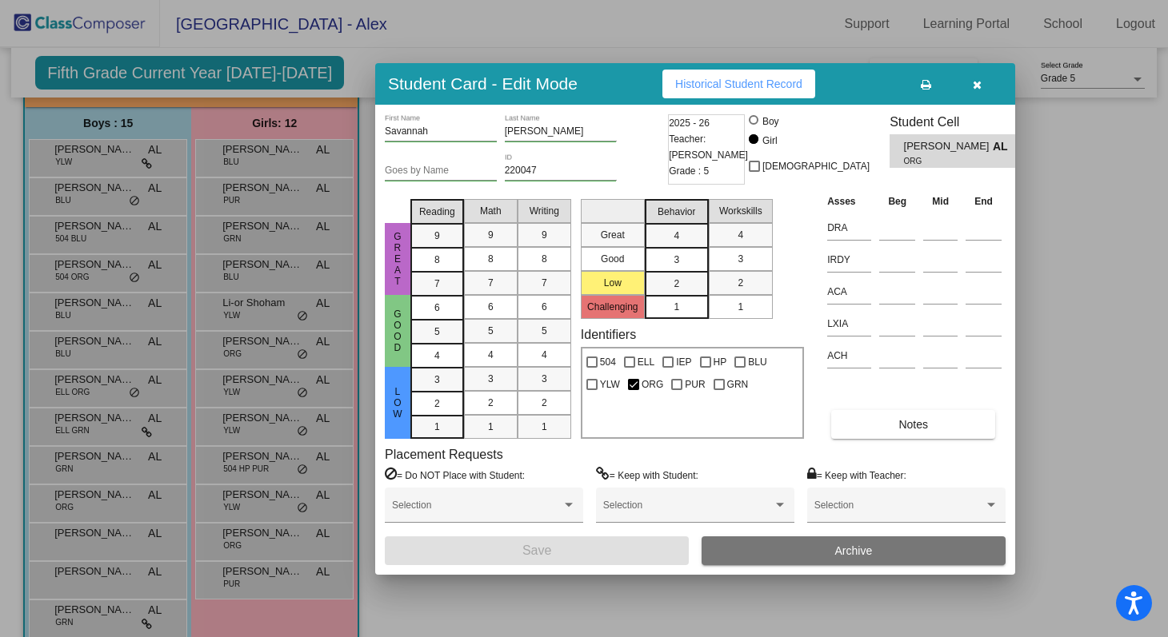
click at [974, 82] on icon "button" at bounding box center [977, 84] width 9 height 11
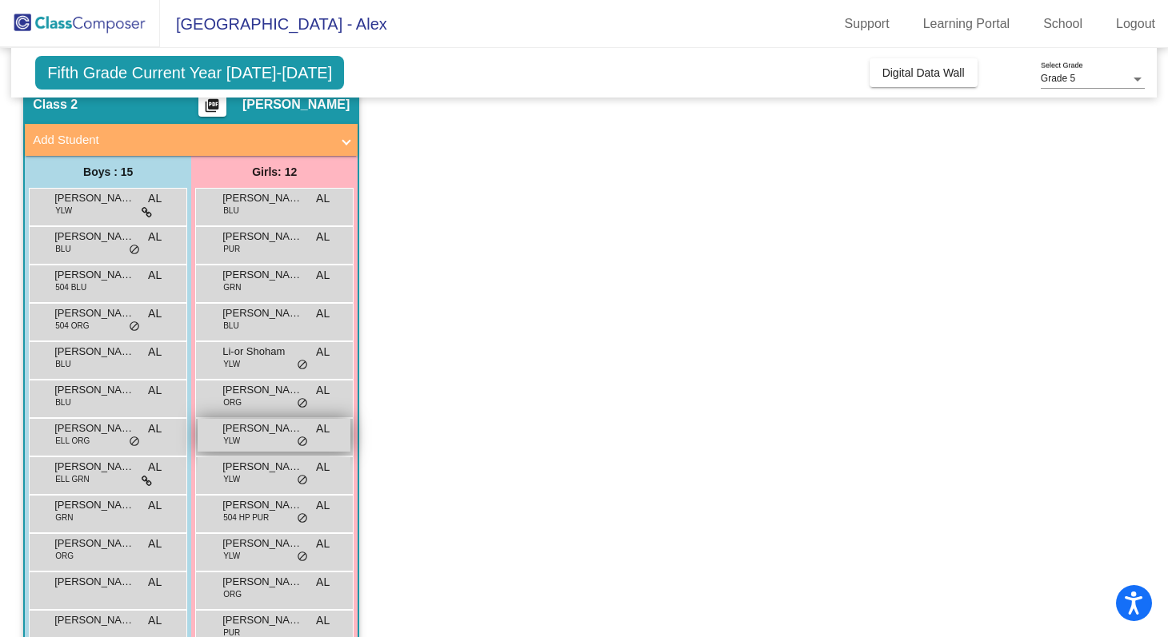
scroll to position [0, 0]
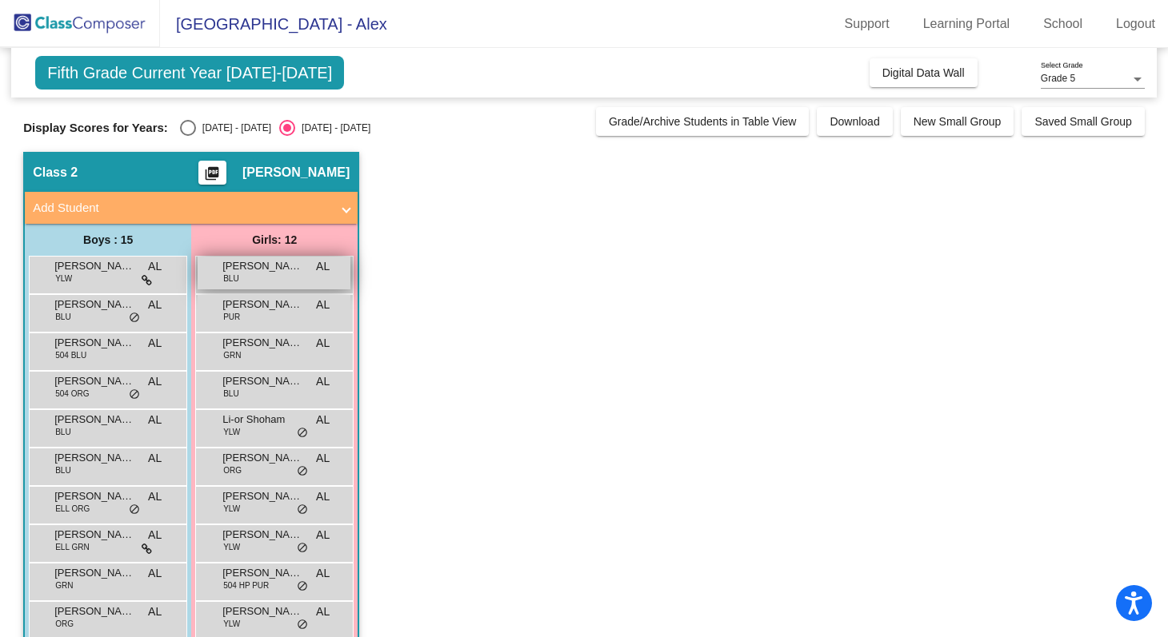
click at [267, 282] on div "Adalyn Laffen BLU AL lock do_not_disturb_alt" at bounding box center [274, 273] width 153 height 33
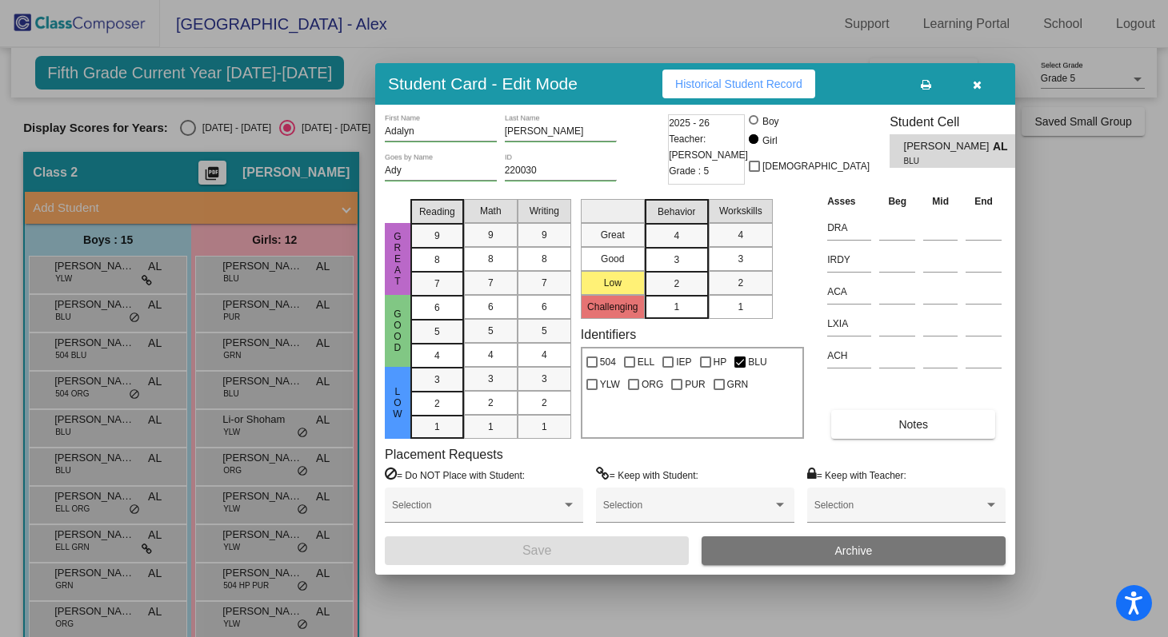
click at [970, 89] on button "button" at bounding box center [976, 84] width 51 height 29
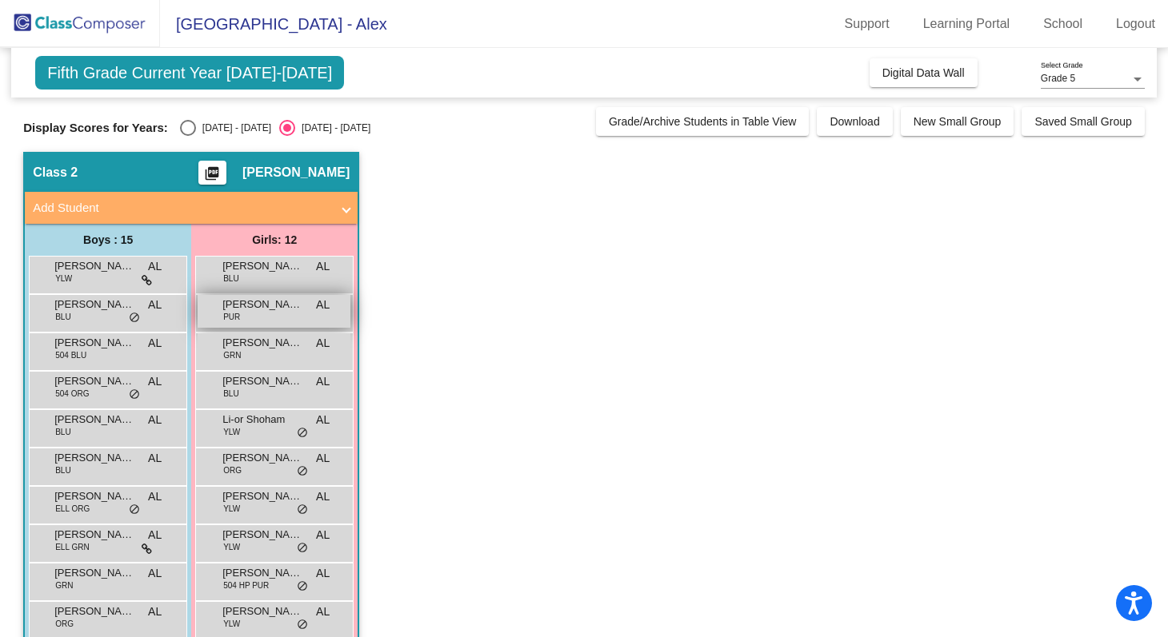
click at [314, 321] on div "Amalie Chitticks PUR AL lock do_not_disturb_alt" at bounding box center [274, 311] width 153 height 33
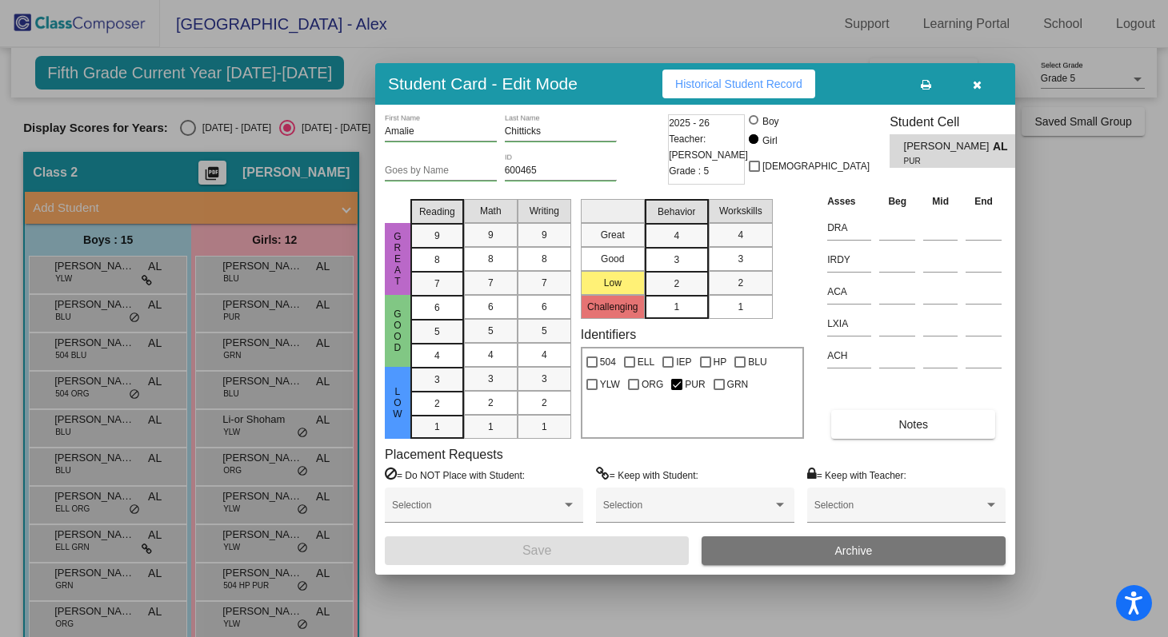
click at [979, 91] on button "button" at bounding box center [976, 84] width 51 height 29
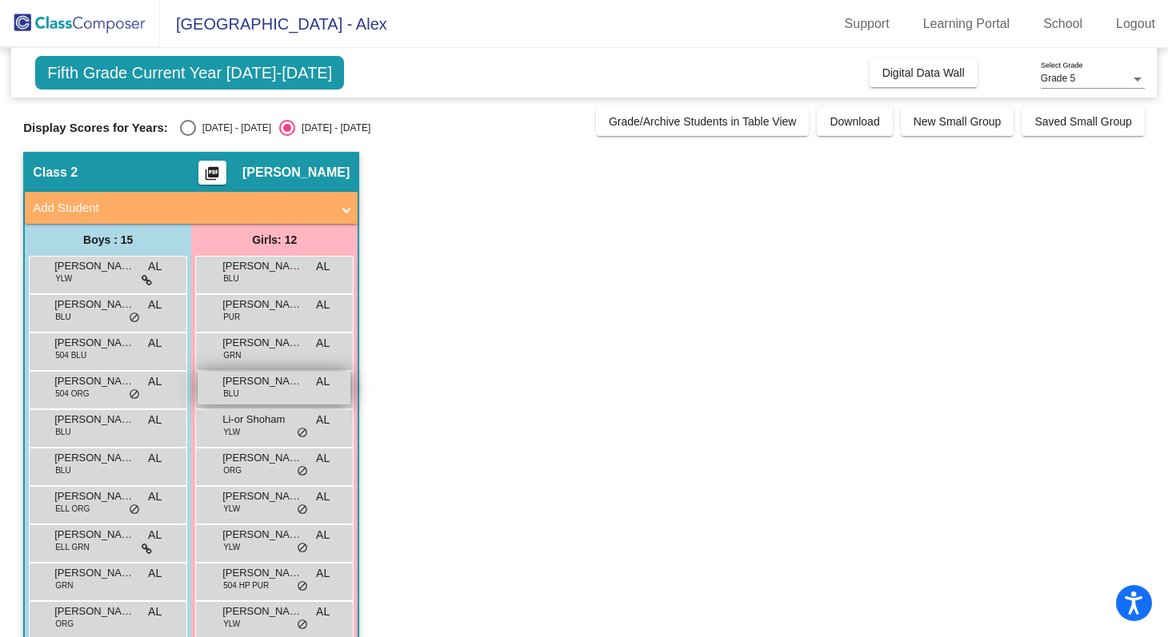
click at [296, 401] on div "Jada Johnson BLU AL lock do_not_disturb_alt" at bounding box center [274, 388] width 153 height 33
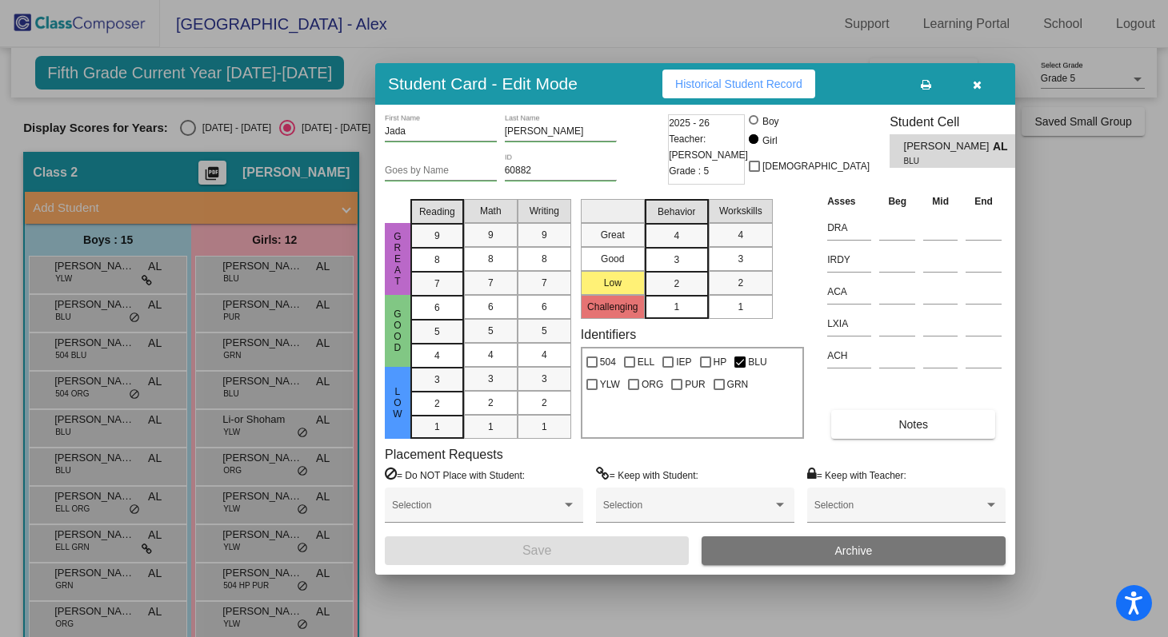
click at [980, 81] on icon "button" at bounding box center [977, 84] width 9 height 11
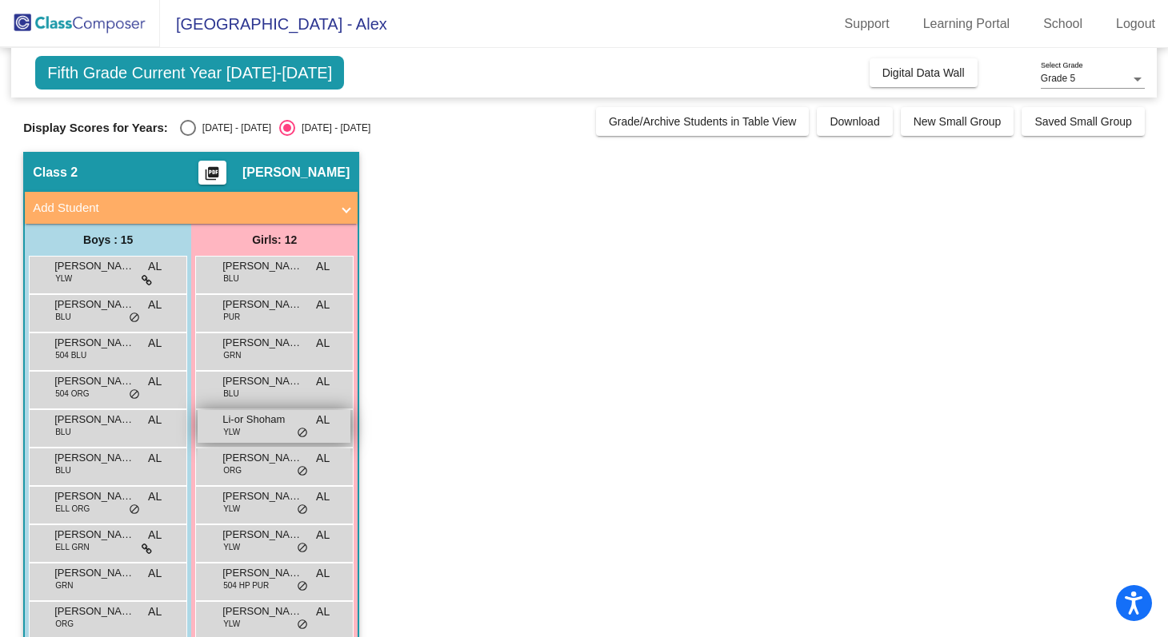
click at [300, 425] on span "Li-or Shoham" at bounding box center [262, 420] width 80 height 16
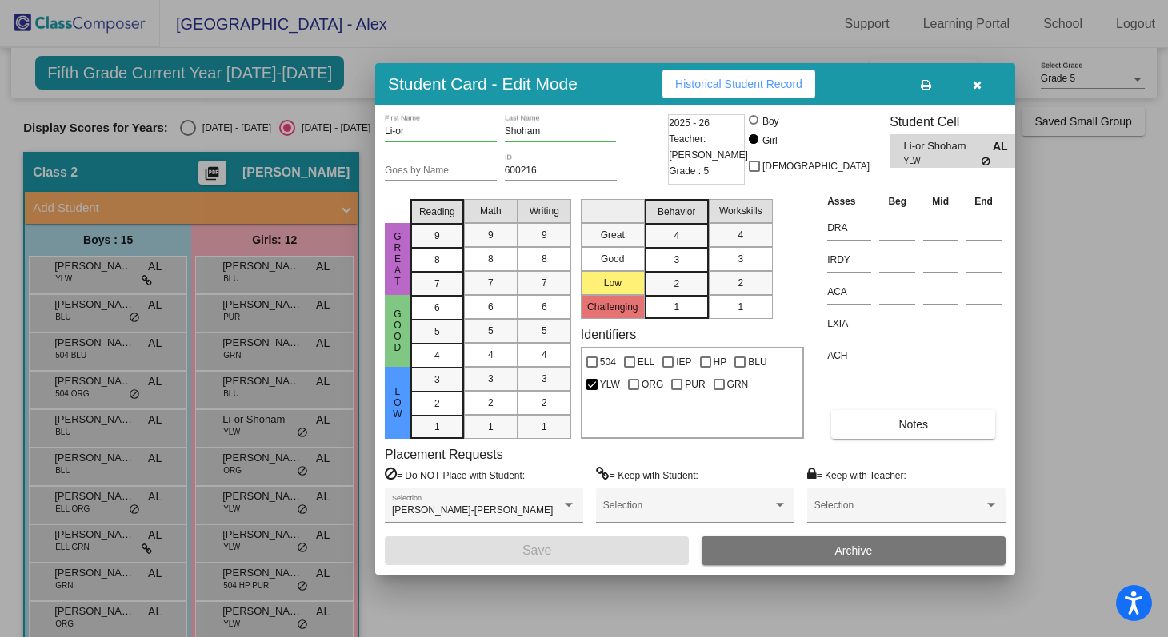
click at [973, 87] on icon "button" at bounding box center [977, 84] width 9 height 11
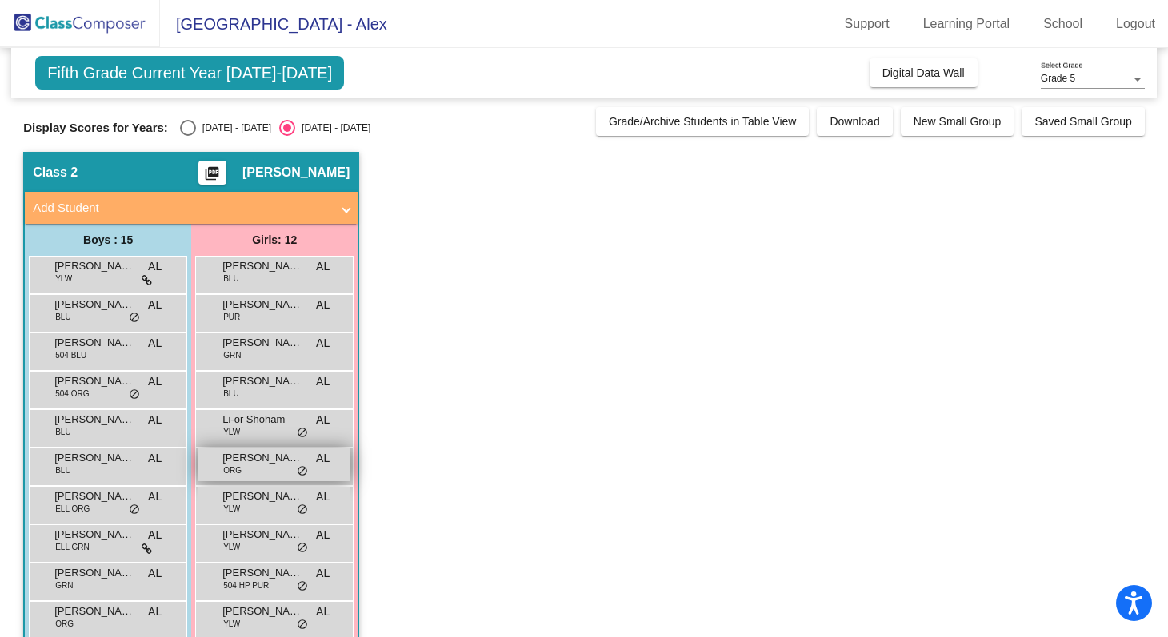
click at [290, 473] on div "Maely Chen ORG AL lock do_not_disturb_alt" at bounding box center [274, 465] width 153 height 33
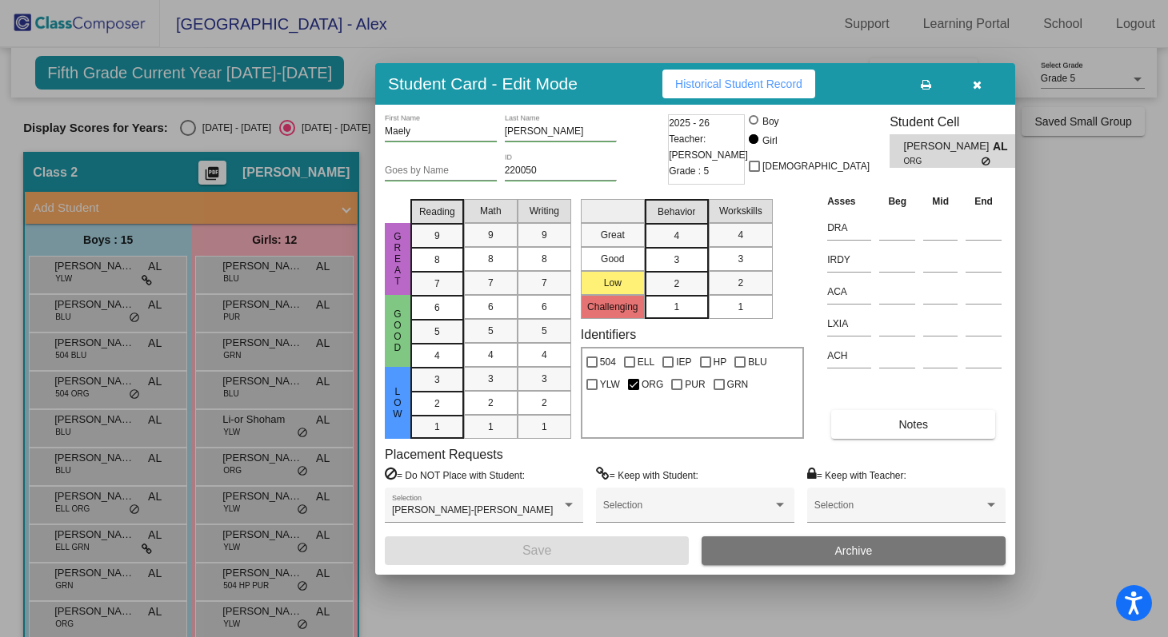
click at [973, 88] on icon "button" at bounding box center [977, 84] width 9 height 11
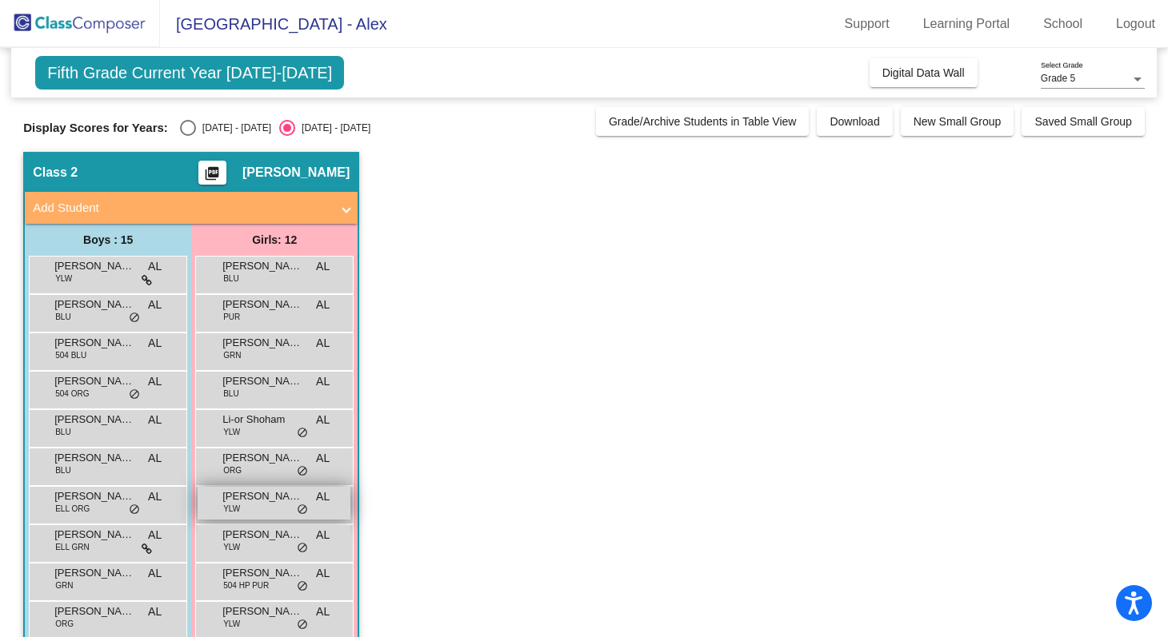
click at [288, 518] on div "Mikayla Winn YLW AL lock do_not_disturb_alt" at bounding box center [274, 503] width 153 height 33
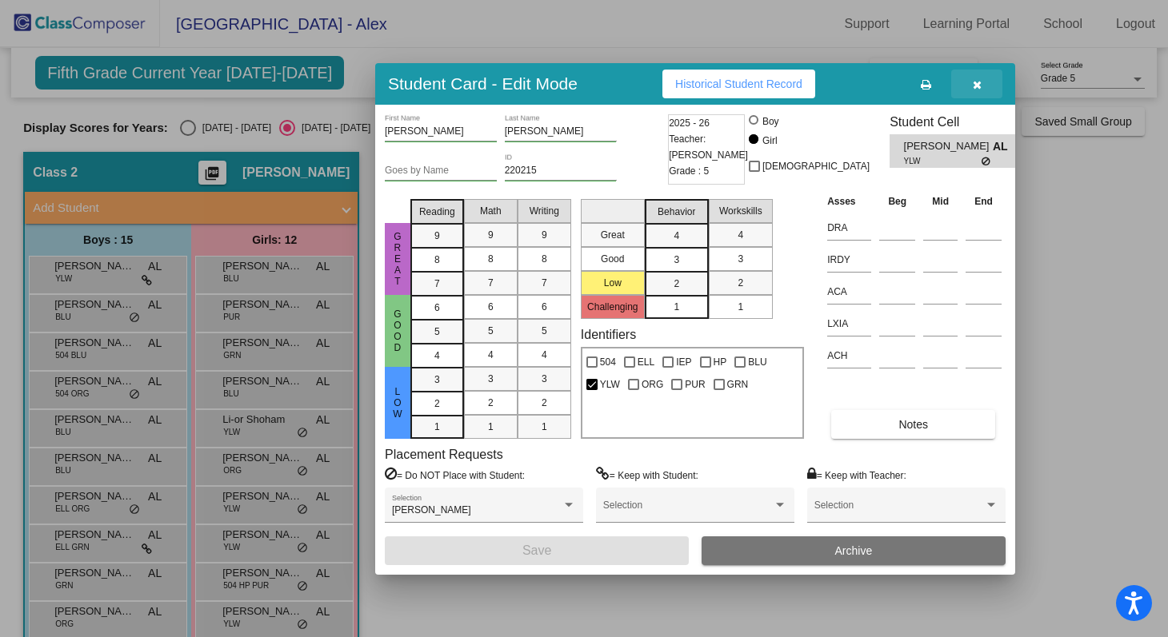
click at [974, 91] on button "button" at bounding box center [976, 84] width 51 height 29
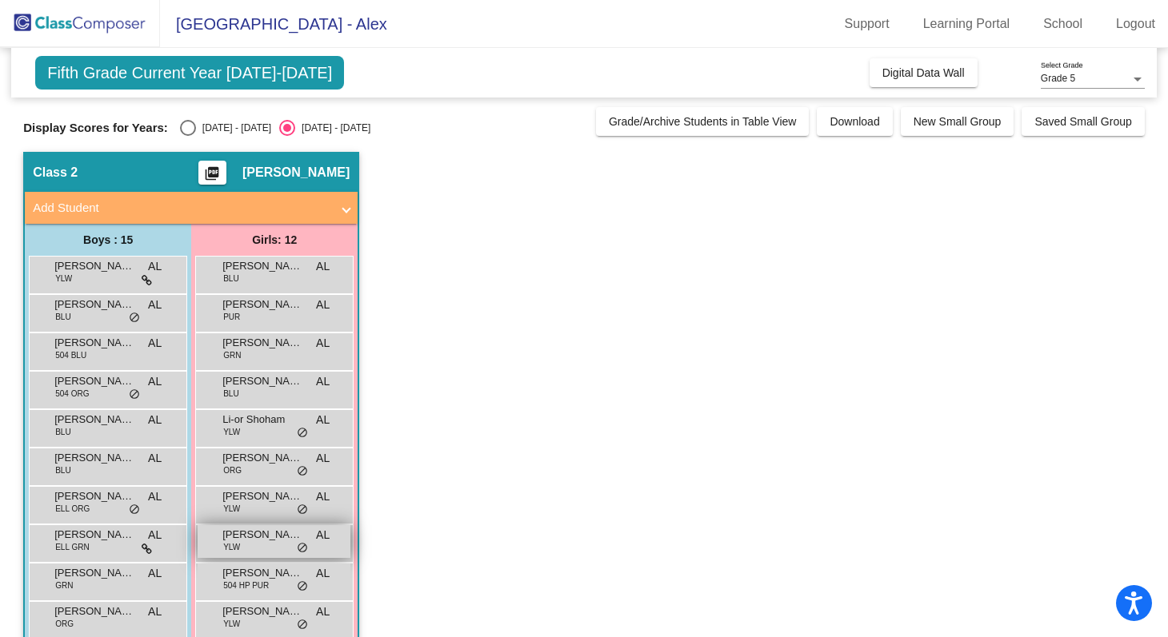
click at [318, 529] on span "AL" at bounding box center [323, 535] width 14 height 17
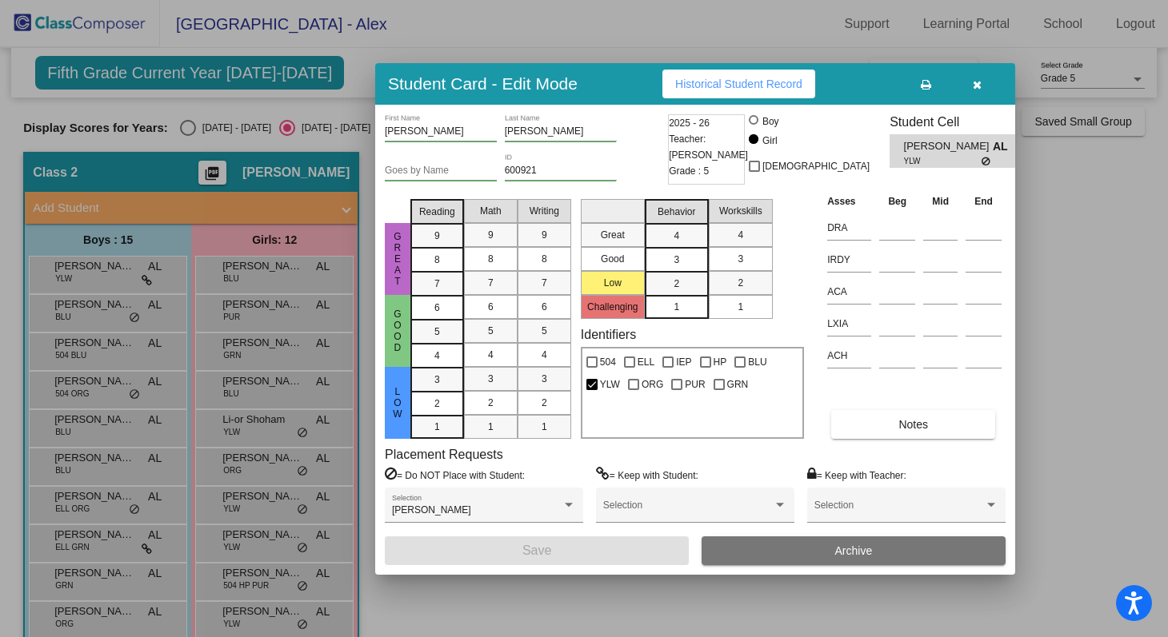
click at [978, 90] on icon "button" at bounding box center [977, 84] width 9 height 11
